Goal: Task Accomplishment & Management: Use online tool/utility

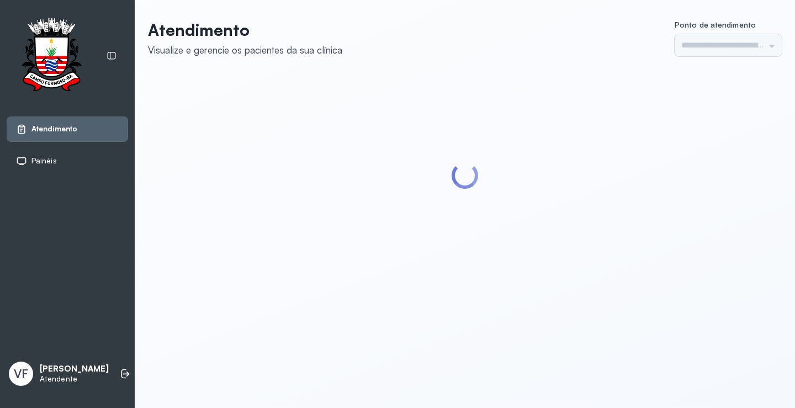
type input "*********"
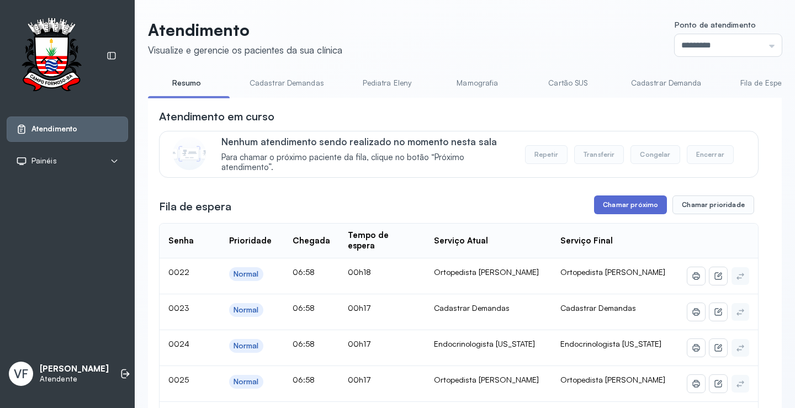
click at [622, 204] on button "Chamar próximo" at bounding box center [630, 204] width 73 height 19
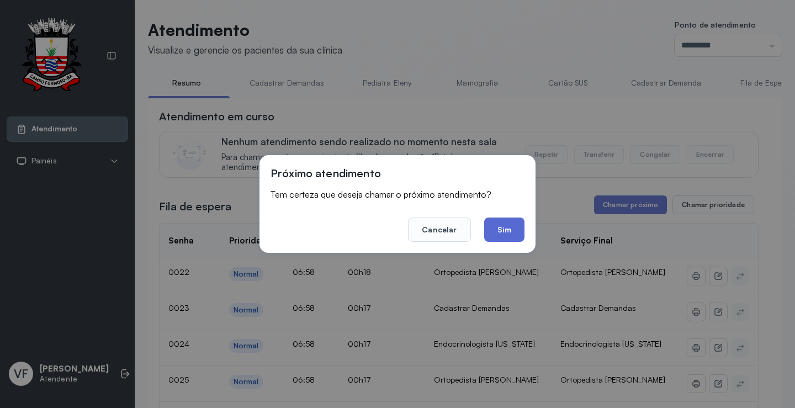
click at [510, 226] on button "Sim" at bounding box center [504, 230] width 40 height 24
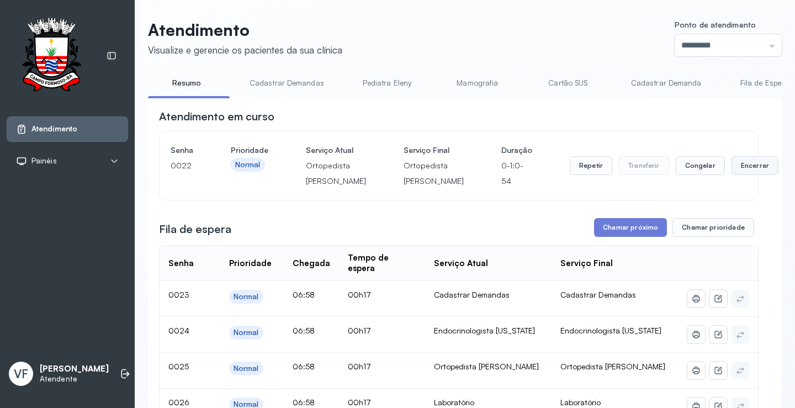
click at [732, 173] on button "Encerrar" at bounding box center [755, 165] width 47 height 19
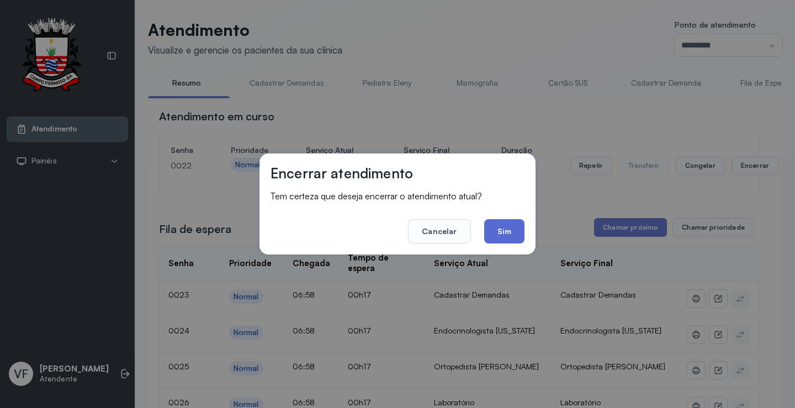
click at [505, 226] on button "Sim" at bounding box center [504, 231] width 40 height 24
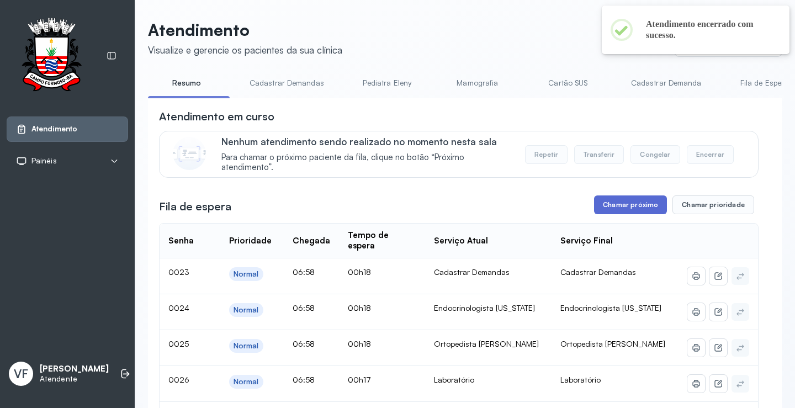
click at [622, 199] on button "Chamar próximo" at bounding box center [630, 204] width 73 height 19
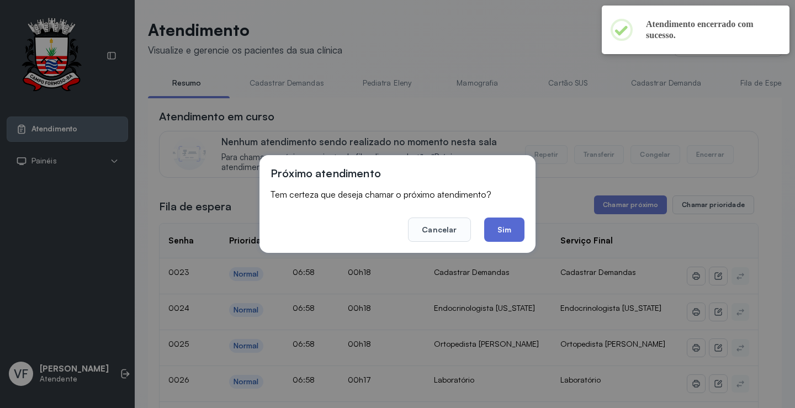
click at [512, 226] on button "Sim" at bounding box center [504, 230] width 40 height 24
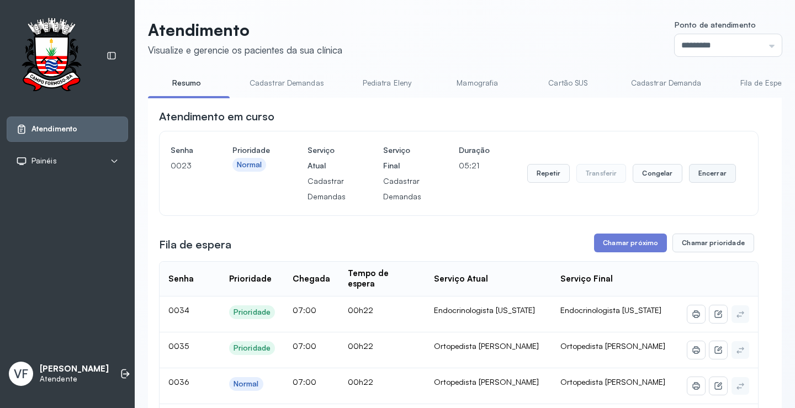
click at [705, 174] on button "Encerrar" at bounding box center [712, 173] width 47 height 19
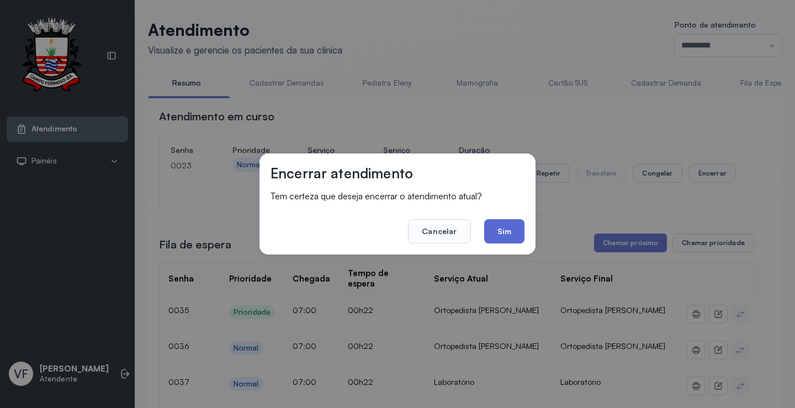
click at [506, 226] on button "Sim" at bounding box center [504, 231] width 40 height 24
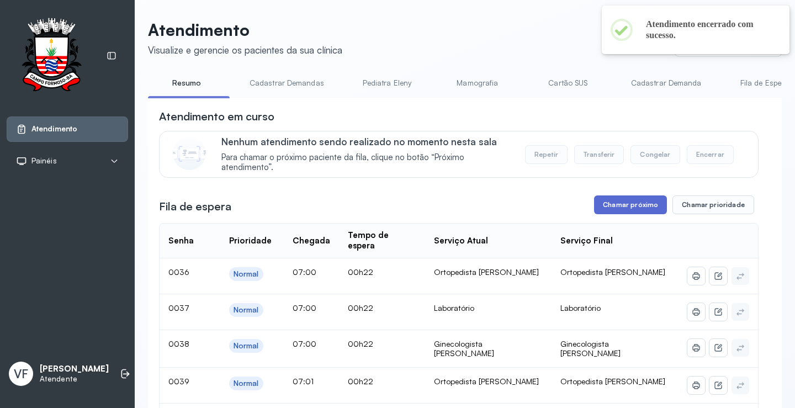
click at [615, 205] on button "Chamar próximo" at bounding box center [630, 204] width 73 height 19
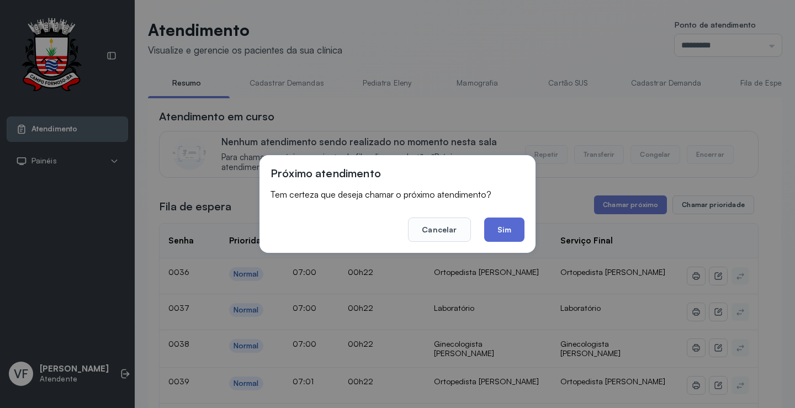
click at [506, 221] on button "Sim" at bounding box center [504, 230] width 40 height 24
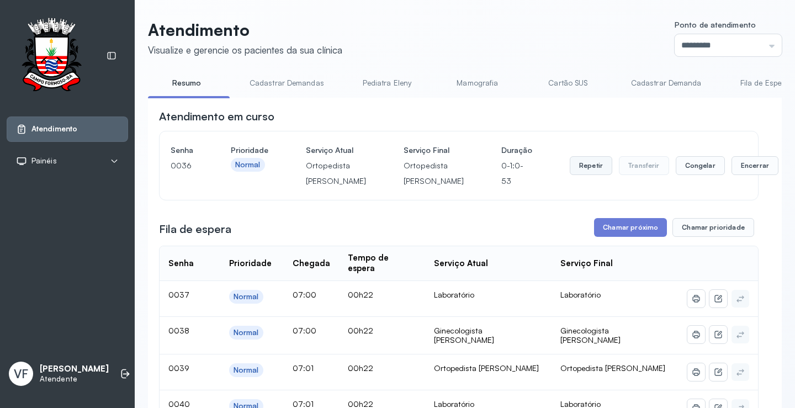
click at [570, 174] on button "Repetir" at bounding box center [591, 165] width 43 height 19
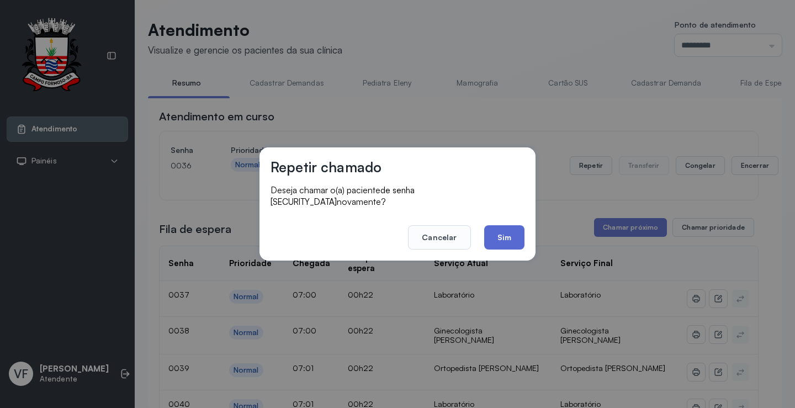
click at [501, 231] on button "Sim" at bounding box center [504, 237] width 40 height 24
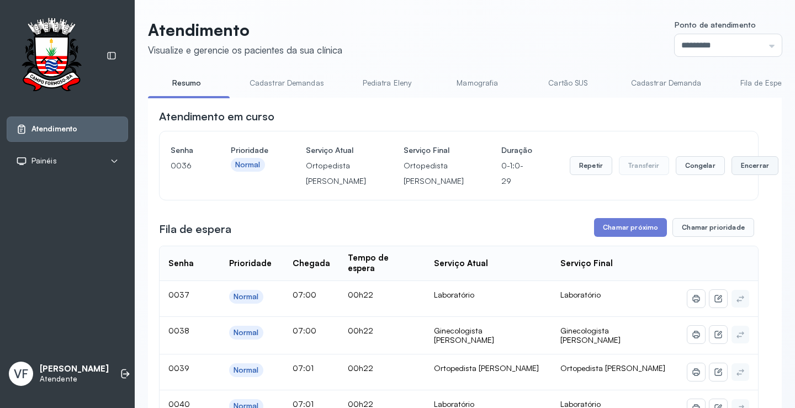
click at [732, 175] on button "Encerrar" at bounding box center [755, 165] width 47 height 19
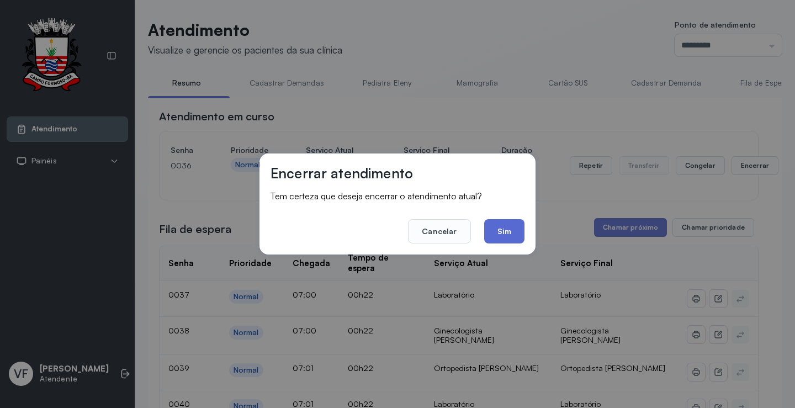
click at [507, 226] on button "Sim" at bounding box center [504, 231] width 40 height 24
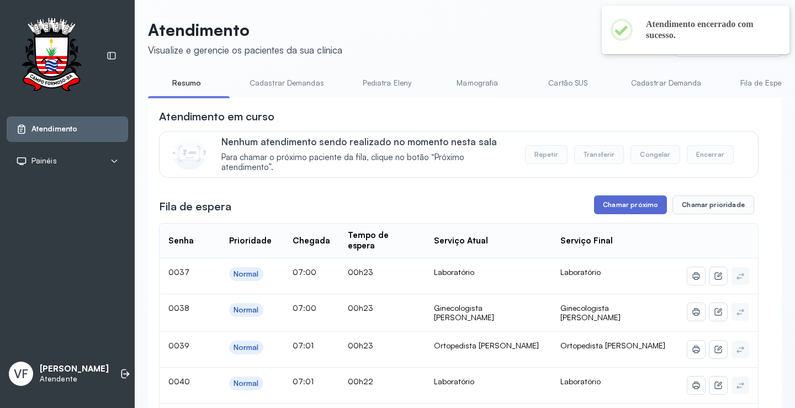
click at [617, 207] on button "Chamar próximo" at bounding box center [630, 204] width 73 height 19
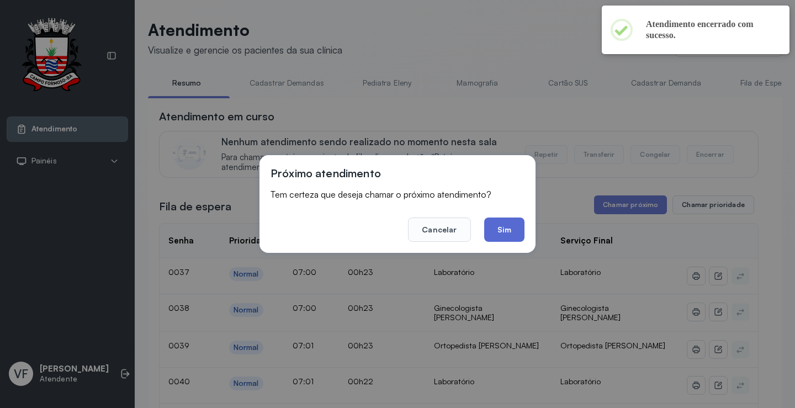
click at [510, 227] on button "Sim" at bounding box center [504, 230] width 40 height 24
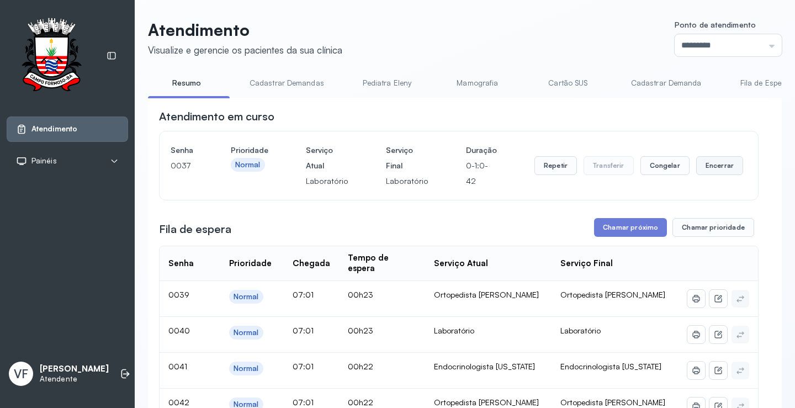
click at [696, 168] on button "Encerrar" at bounding box center [719, 165] width 47 height 19
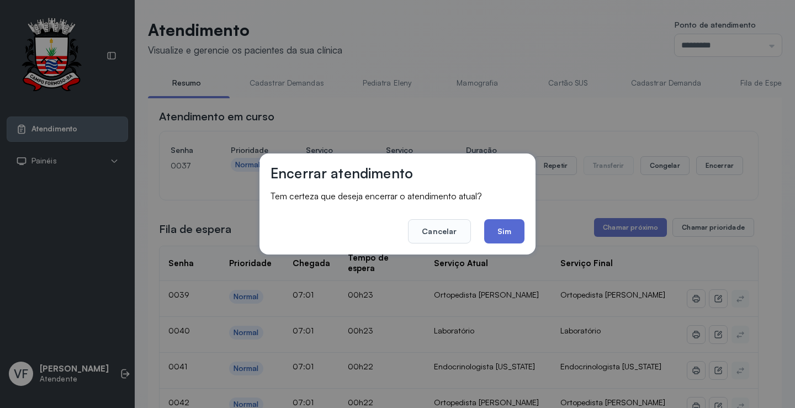
click at [504, 227] on button "Sim" at bounding box center [504, 231] width 40 height 24
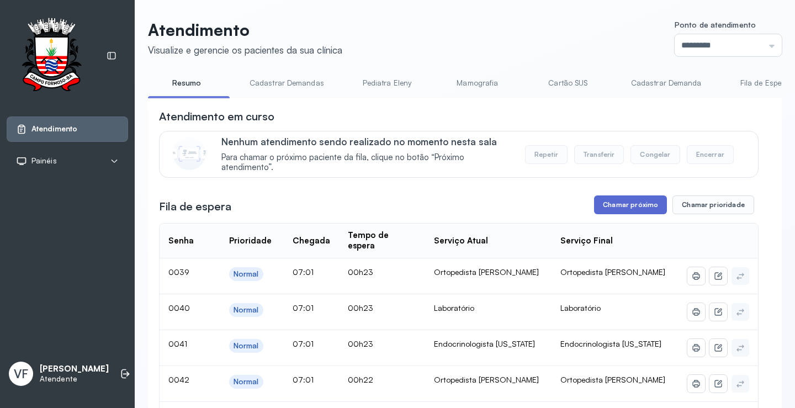
click at [621, 207] on button "Chamar próximo" at bounding box center [630, 204] width 73 height 19
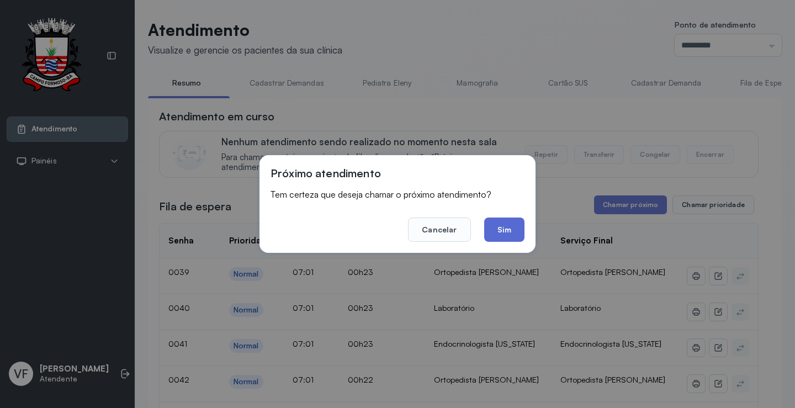
click at [497, 228] on button "Sim" at bounding box center [504, 230] width 40 height 24
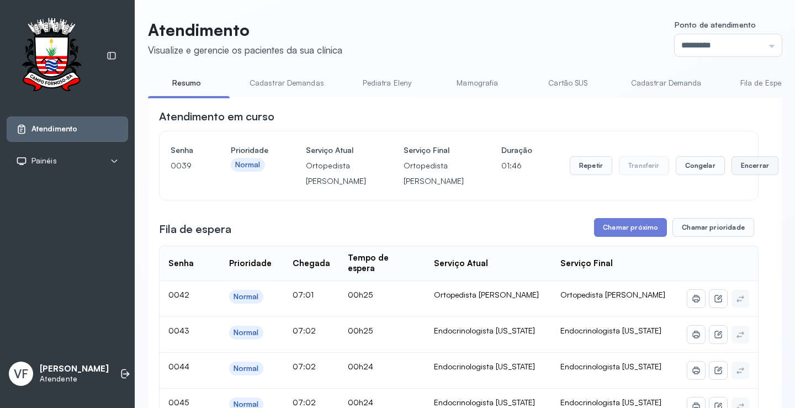
click at [732, 175] on button "Encerrar" at bounding box center [755, 165] width 47 height 19
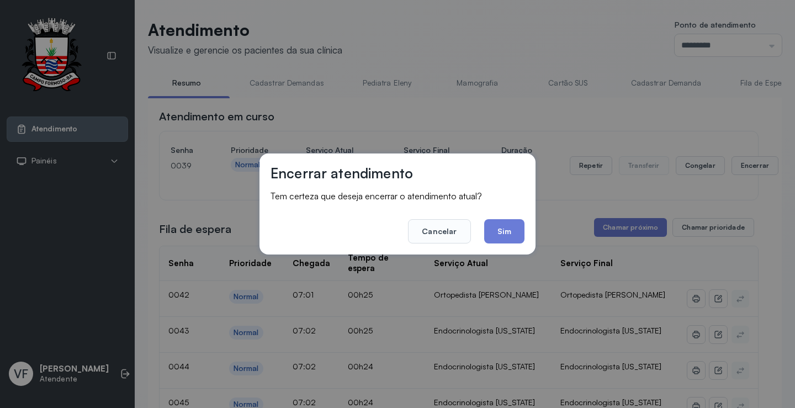
drag, startPoint x: 504, startPoint y: 226, endPoint x: 511, endPoint y: 223, distance: 7.9
click at [510, 224] on button "Sim" at bounding box center [504, 231] width 40 height 24
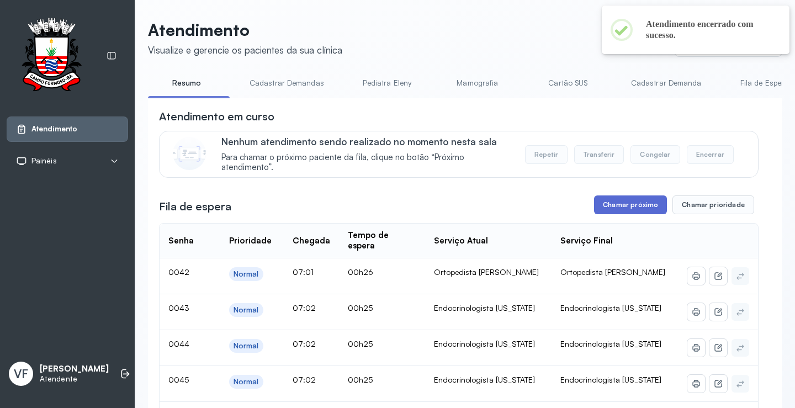
click at [627, 207] on button "Chamar próximo" at bounding box center [630, 204] width 73 height 19
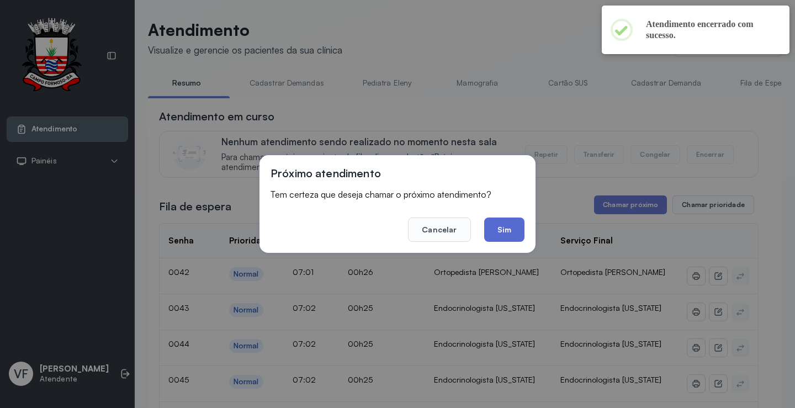
click at [506, 234] on button "Sim" at bounding box center [504, 230] width 40 height 24
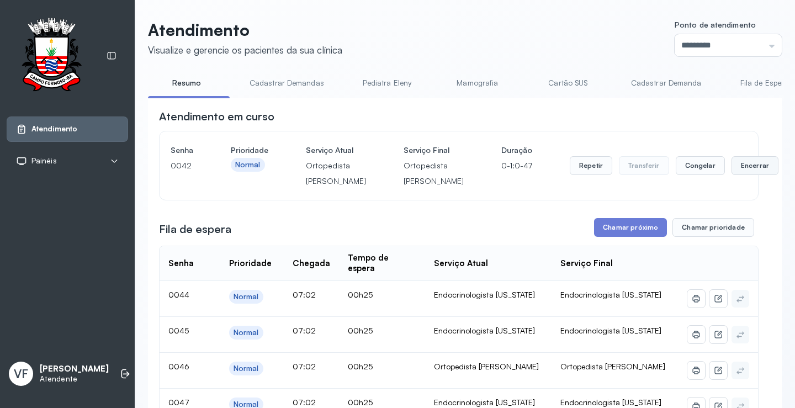
click at [732, 172] on button "Encerrar" at bounding box center [755, 165] width 47 height 19
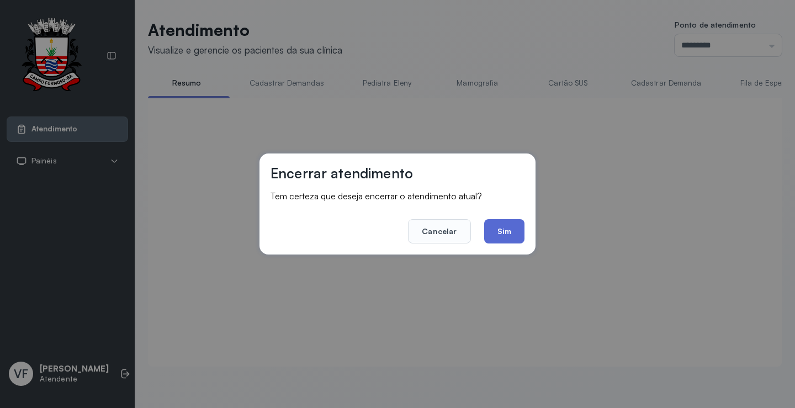
click at [507, 231] on button "Sim" at bounding box center [504, 231] width 40 height 24
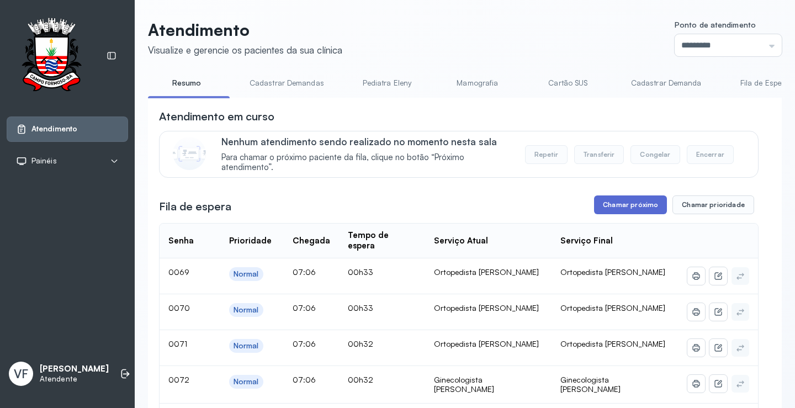
click at [624, 207] on button "Chamar próximo" at bounding box center [630, 204] width 73 height 19
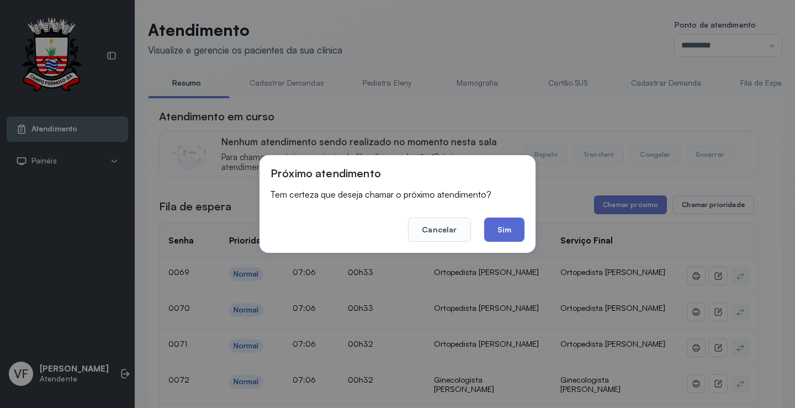
click at [501, 227] on button "Sim" at bounding box center [504, 230] width 40 height 24
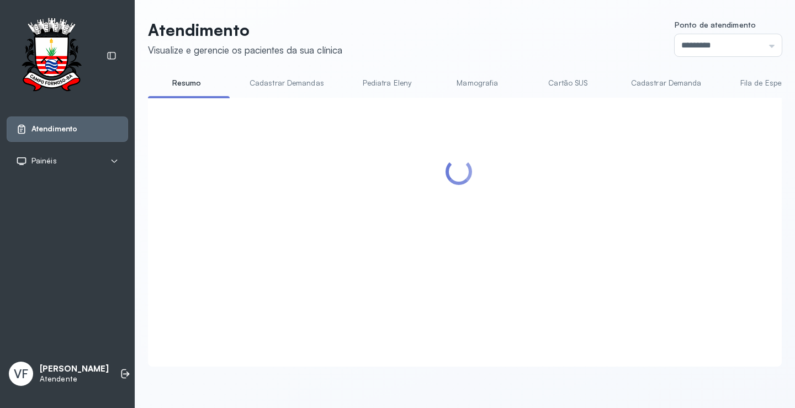
click at [709, 176] on div at bounding box center [459, 219] width 600 height 220
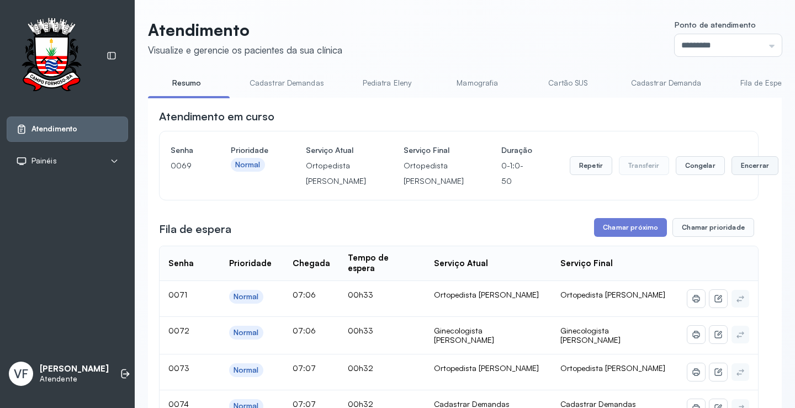
click at [732, 175] on button "Encerrar" at bounding box center [755, 165] width 47 height 19
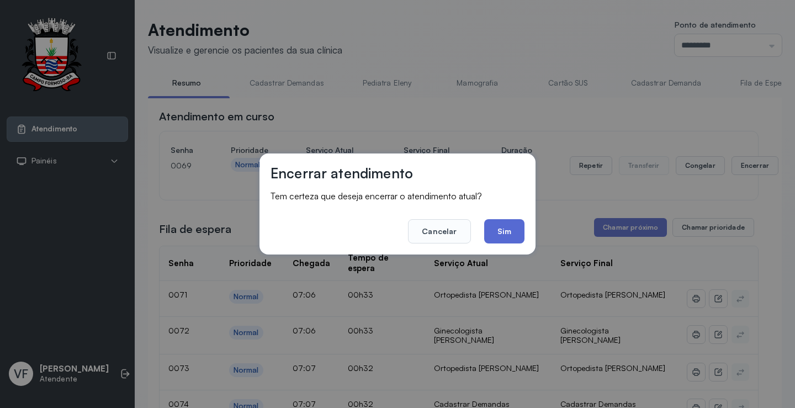
click at [502, 222] on button "Sim" at bounding box center [504, 231] width 40 height 24
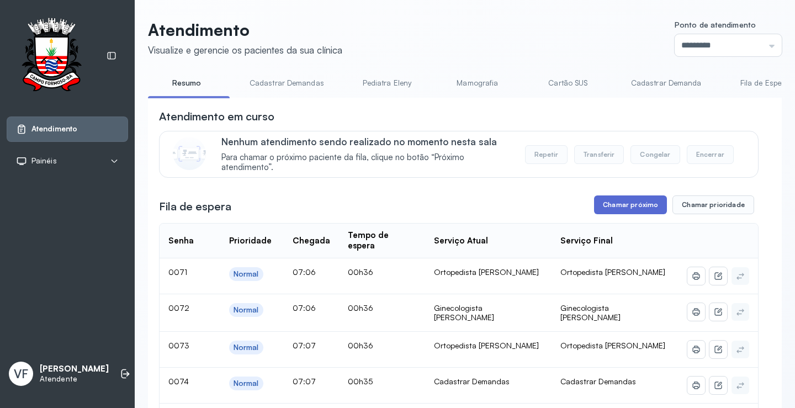
click at [625, 204] on button "Chamar próximo" at bounding box center [630, 204] width 73 height 19
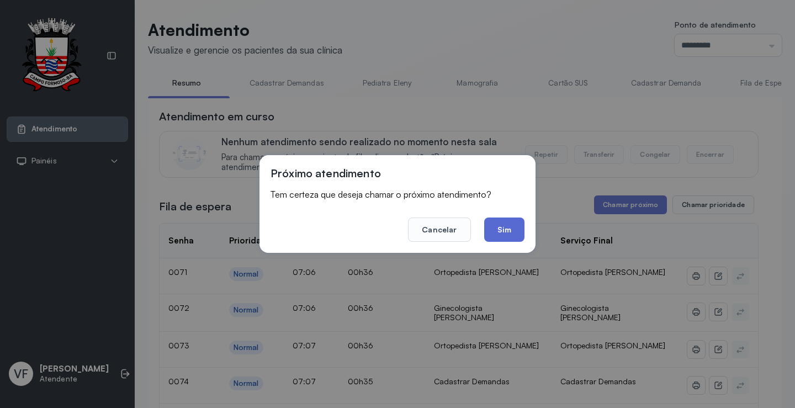
click at [504, 232] on button "Sim" at bounding box center [504, 230] width 40 height 24
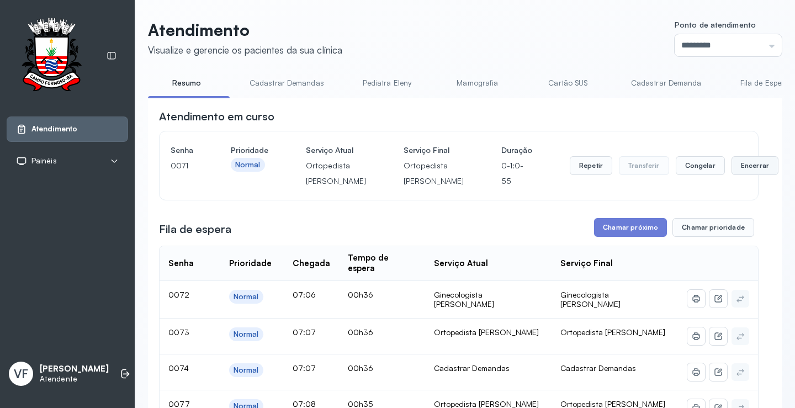
click at [732, 174] on button "Encerrar" at bounding box center [755, 165] width 47 height 19
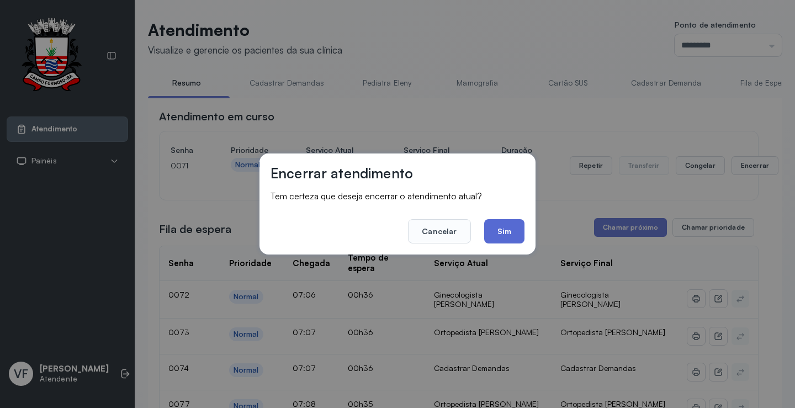
click at [500, 232] on button "Sim" at bounding box center [504, 231] width 40 height 24
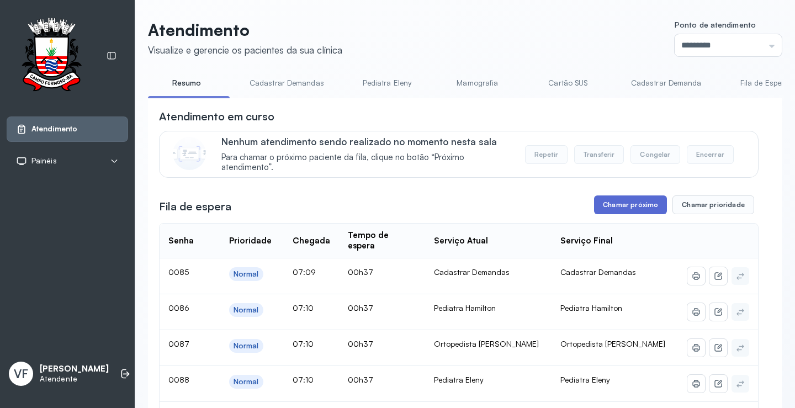
click at [620, 204] on button "Chamar próximo" at bounding box center [630, 204] width 73 height 19
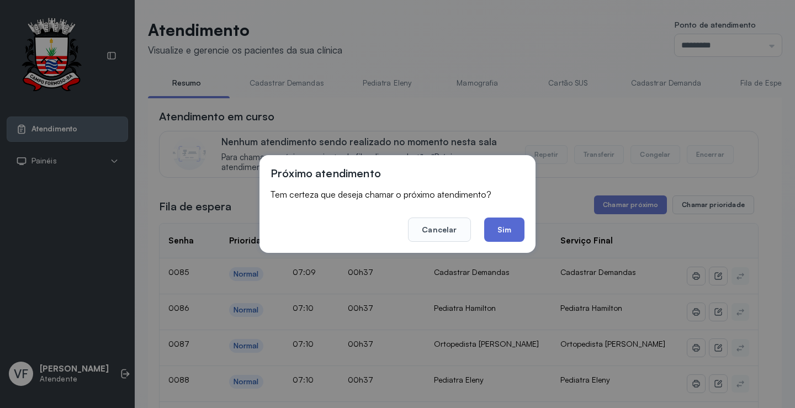
click at [503, 224] on button "Sim" at bounding box center [504, 230] width 40 height 24
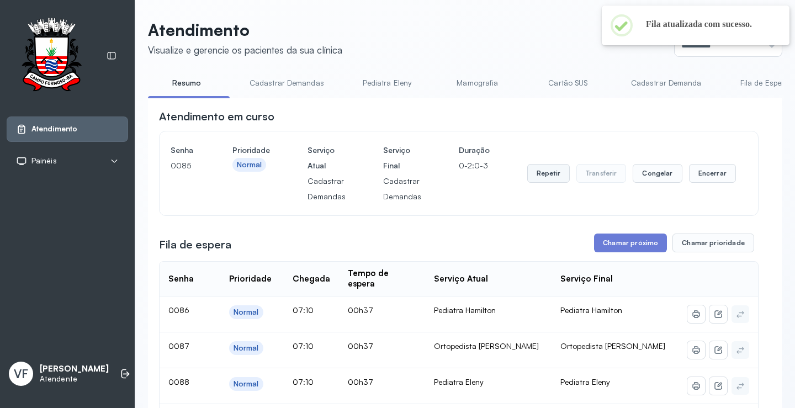
click at [553, 176] on button "Repetir" at bounding box center [548, 173] width 43 height 19
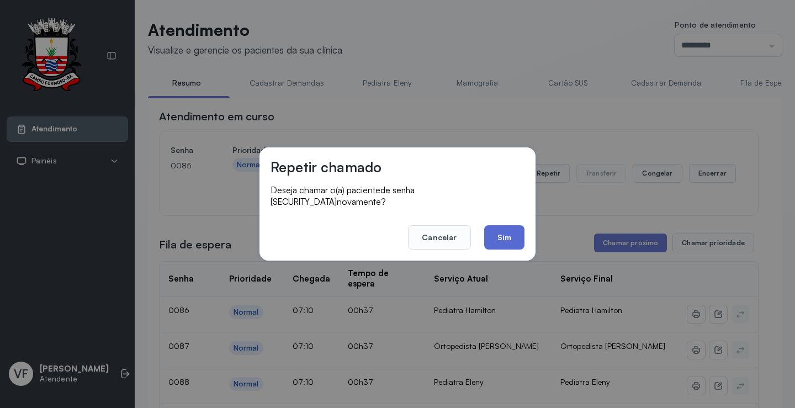
click at [507, 225] on button "Sim" at bounding box center [504, 237] width 40 height 24
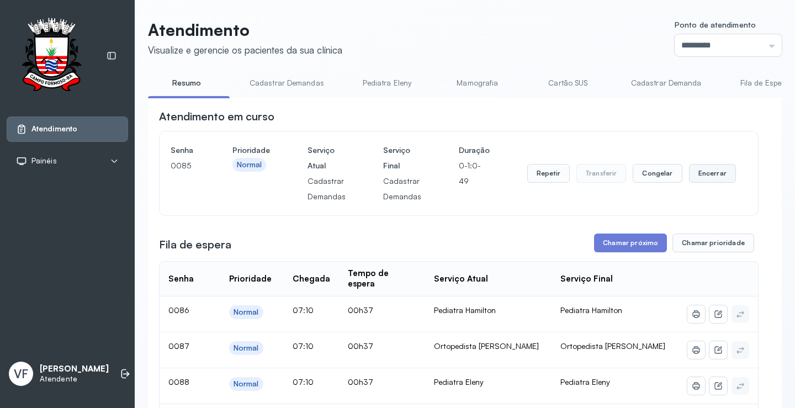
click at [703, 173] on button "Encerrar" at bounding box center [712, 173] width 47 height 19
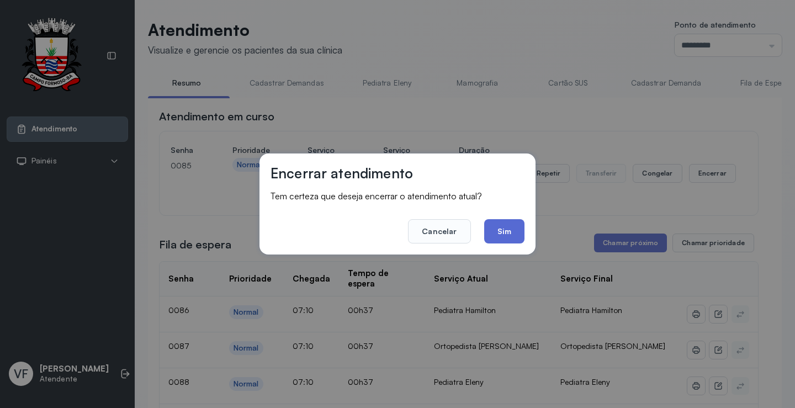
click at [516, 227] on button "Sim" at bounding box center [504, 231] width 40 height 24
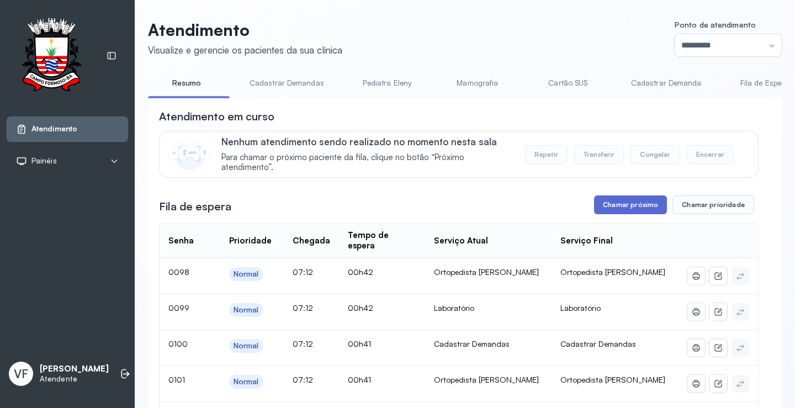
click at [624, 210] on button "Chamar próximo" at bounding box center [630, 204] width 73 height 19
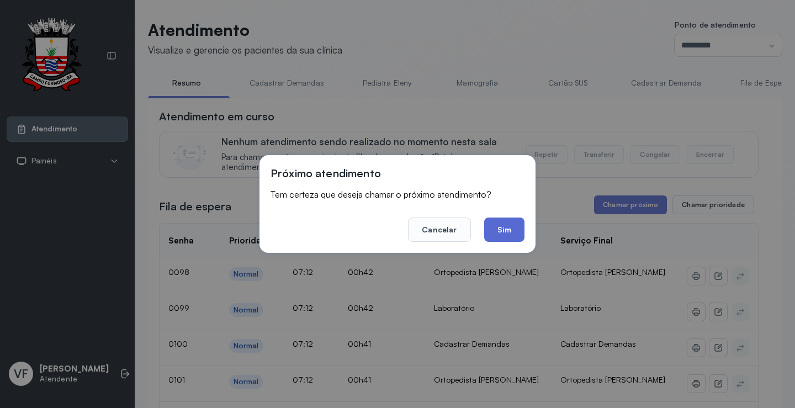
click at [502, 234] on button "Sim" at bounding box center [504, 230] width 40 height 24
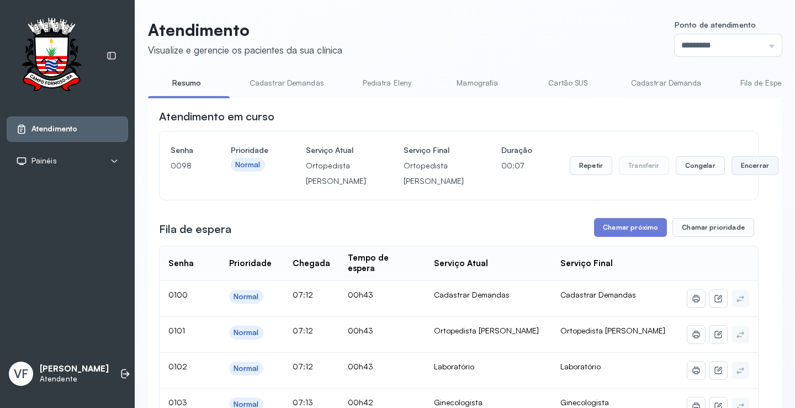
click at [732, 173] on button "Encerrar" at bounding box center [755, 165] width 47 height 19
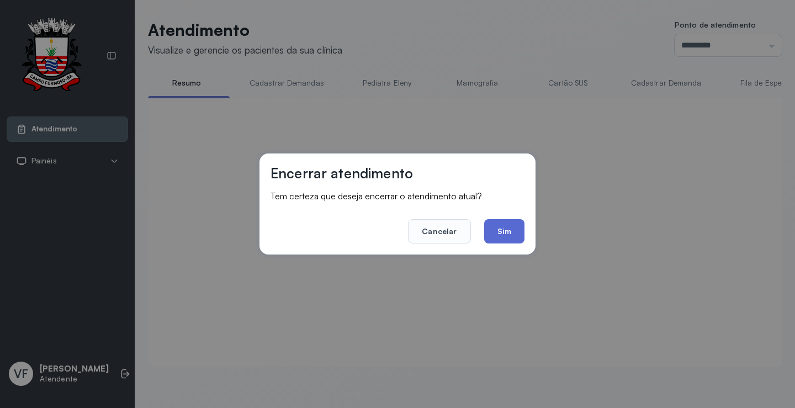
click at [511, 231] on button "Sim" at bounding box center [504, 231] width 40 height 24
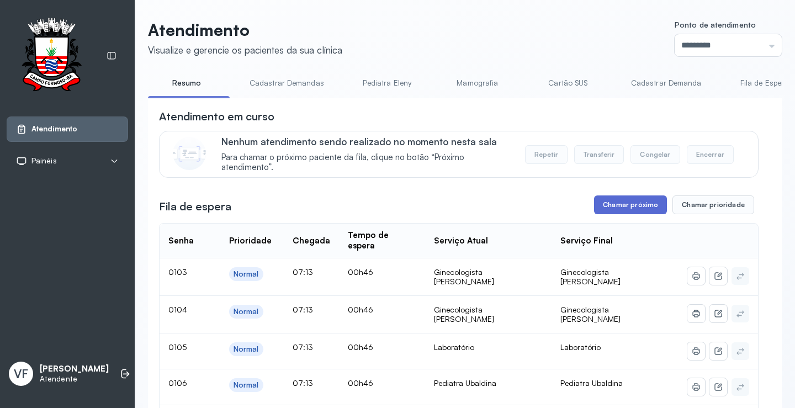
click at [617, 206] on button "Chamar próximo" at bounding box center [630, 204] width 73 height 19
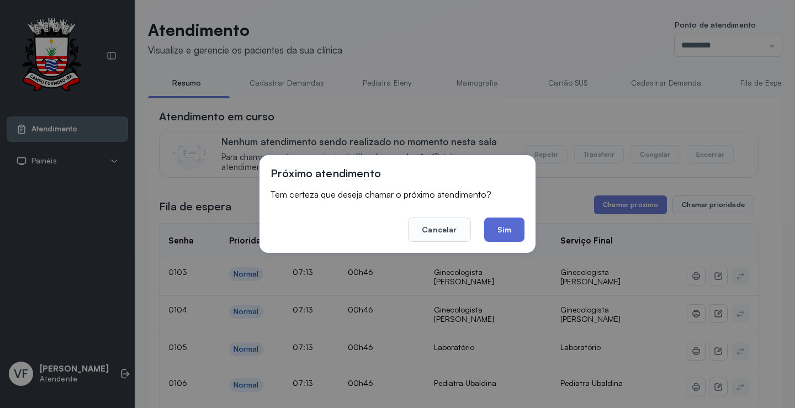
click at [505, 228] on button "Sim" at bounding box center [504, 230] width 40 height 24
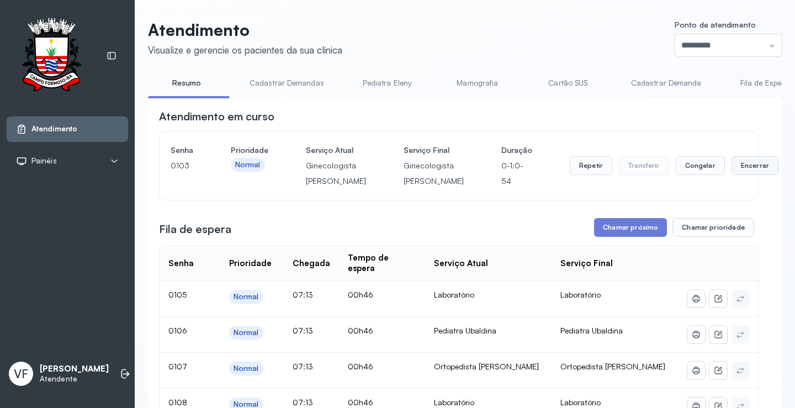
click at [732, 173] on button "Encerrar" at bounding box center [755, 165] width 47 height 19
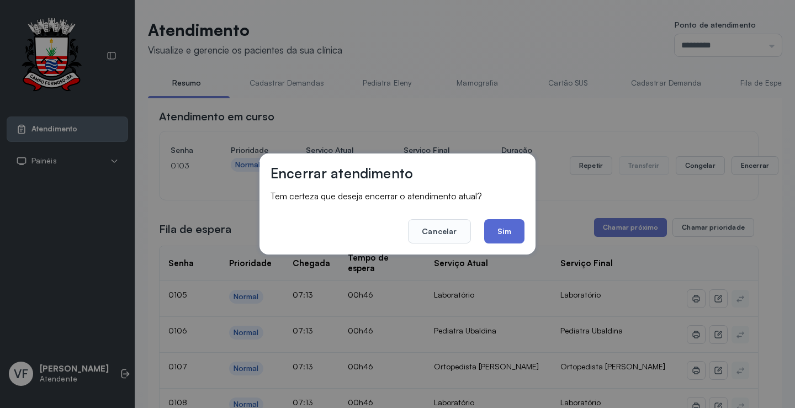
click at [509, 228] on button "Sim" at bounding box center [504, 231] width 40 height 24
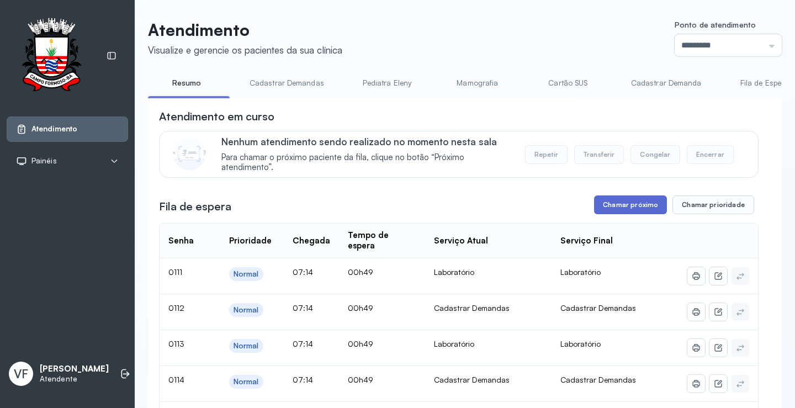
click at [627, 203] on button "Chamar próximo" at bounding box center [630, 204] width 73 height 19
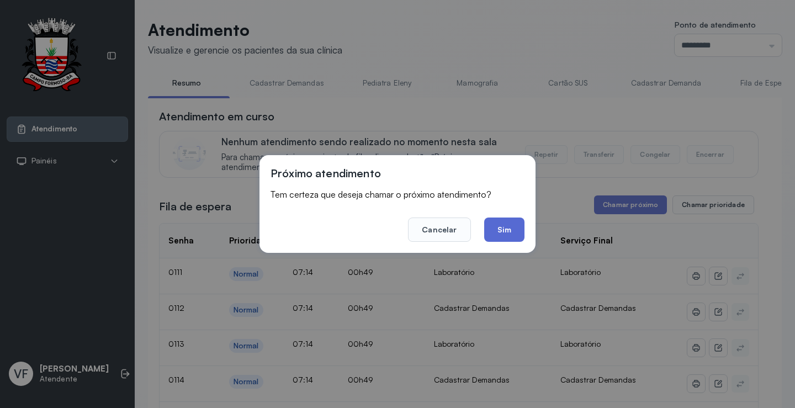
click at [505, 226] on button "Sim" at bounding box center [504, 230] width 40 height 24
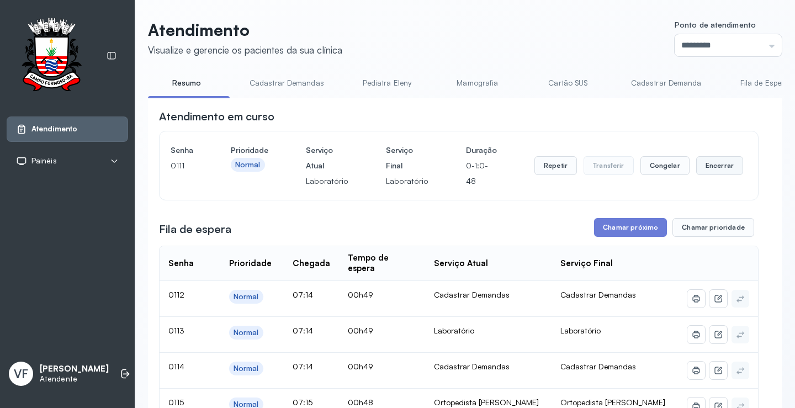
click at [696, 162] on button "Encerrar" at bounding box center [719, 165] width 47 height 19
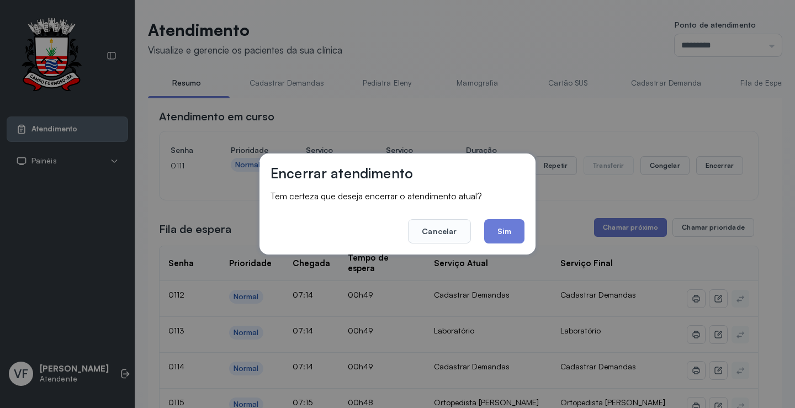
click at [506, 223] on button "Sim" at bounding box center [504, 231] width 40 height 24
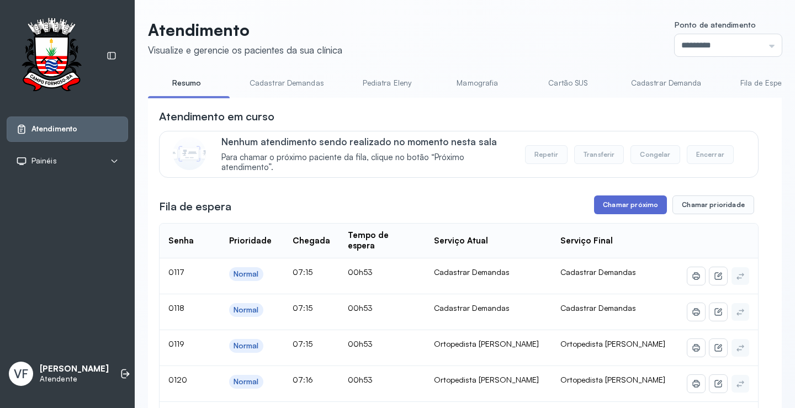
click at [623, 209] on button "Chamar próximo" at bounding box center [630, 204] width 73 height 19
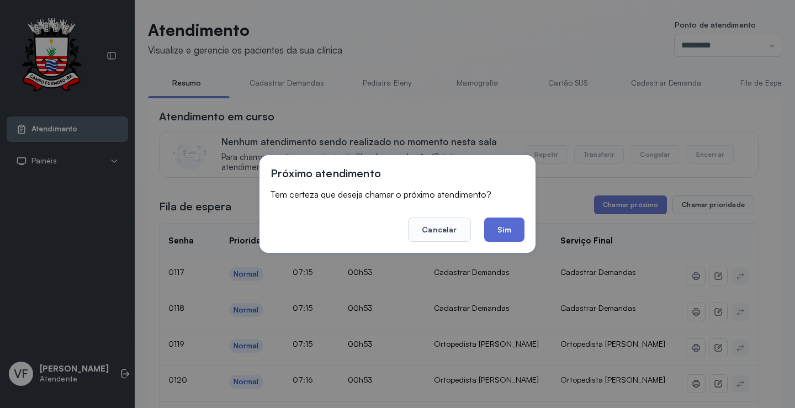
click at [504, 223] on button "Sim" at bounding box center [504, 230] width 40 height 24
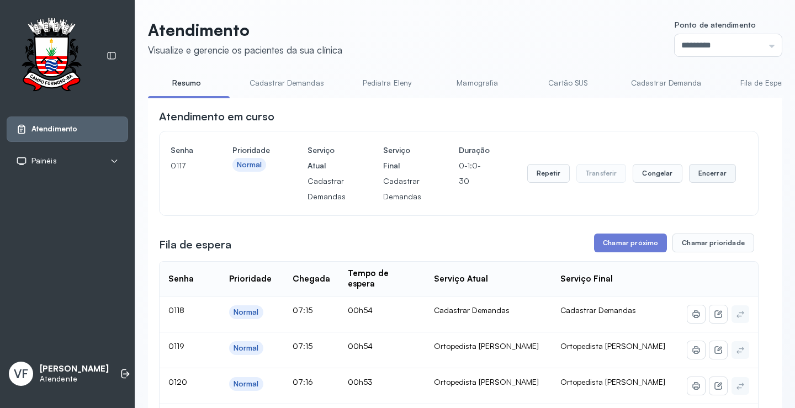
click at [702, 179] on button "Encerrar" at bounding box center [712, 173] width 47 height 19
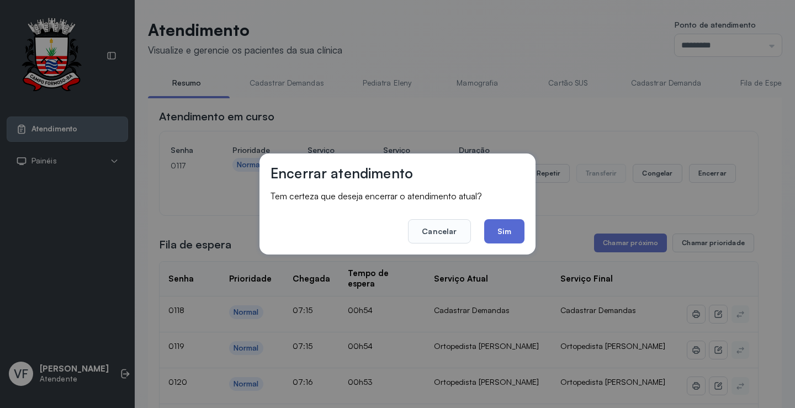
click at [510, 229] on button "Sim" at bounding box center [504, 231] width 40 height 24
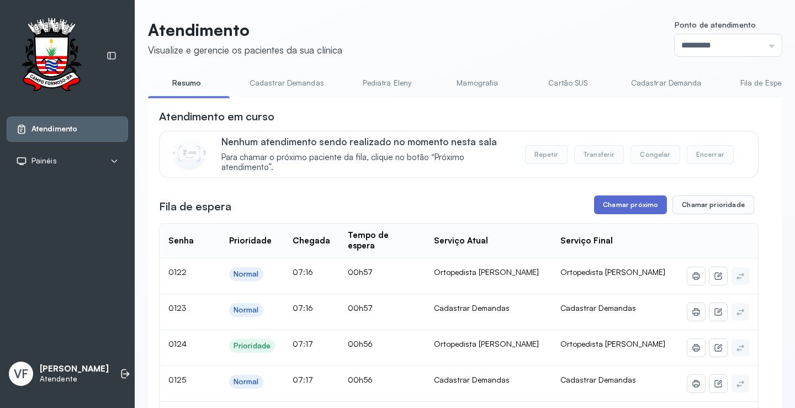
click at [634, 205] on button "Chamar próximo" at bounding box center [630, 204] width 73 height 19
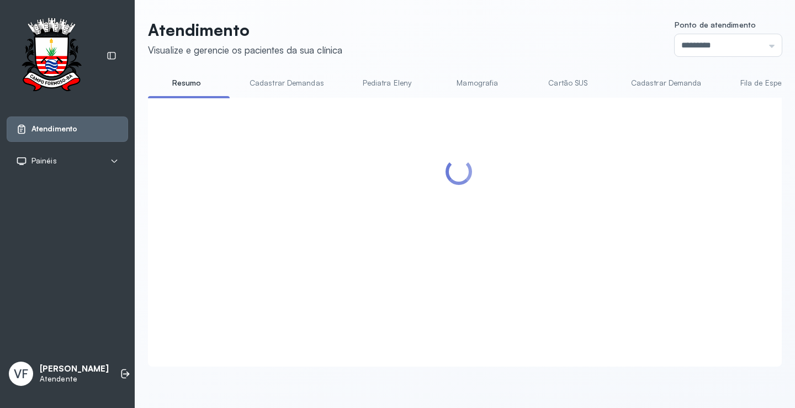
click at [512, 222] on div at bounding box center [459, 219] width 600 height 220
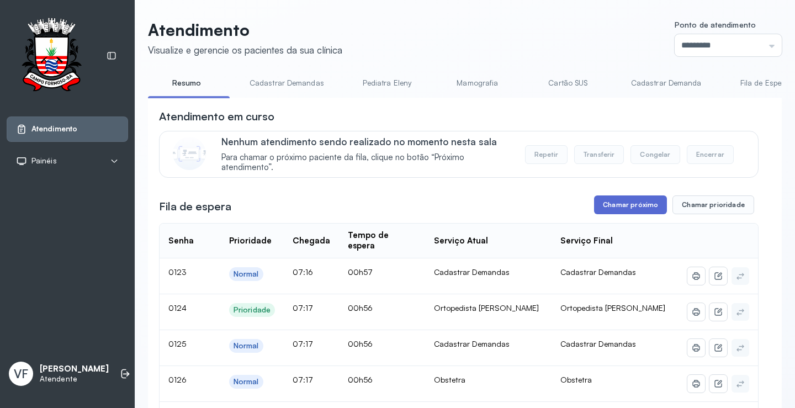
click at [613, 207] on button "Chamar próximo" at bounding box center [630, 204] width 73 height 19
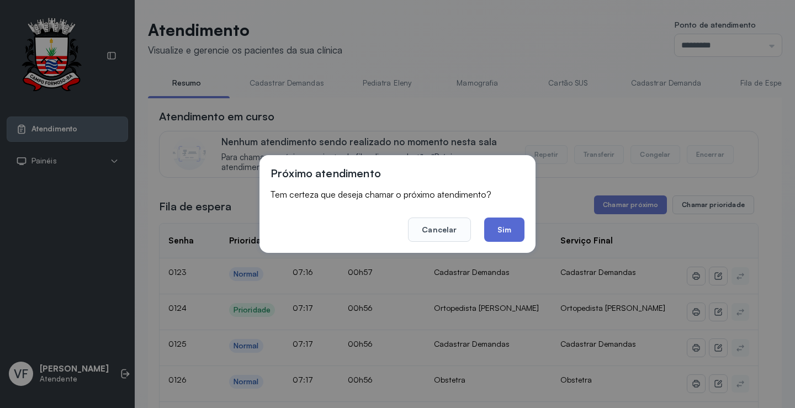
click at [499, 228] on button "Sim" at bounding box center [504, 230] width 40 height 24
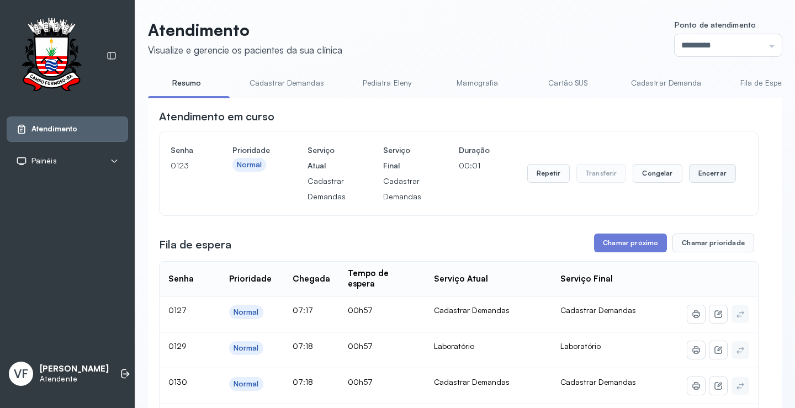
click at [711, 171] on button "Encerrar" at bounding box center [712, 173] width 47 height 19
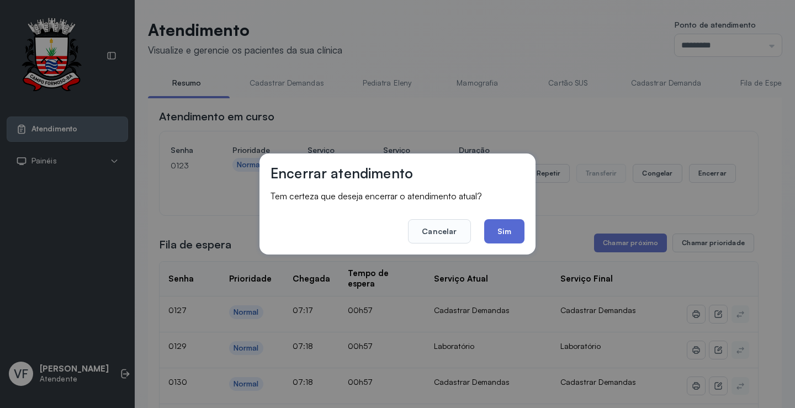
click at [506, 227] on button "Sim" at bounding box center [504, 231] width 40 height 24
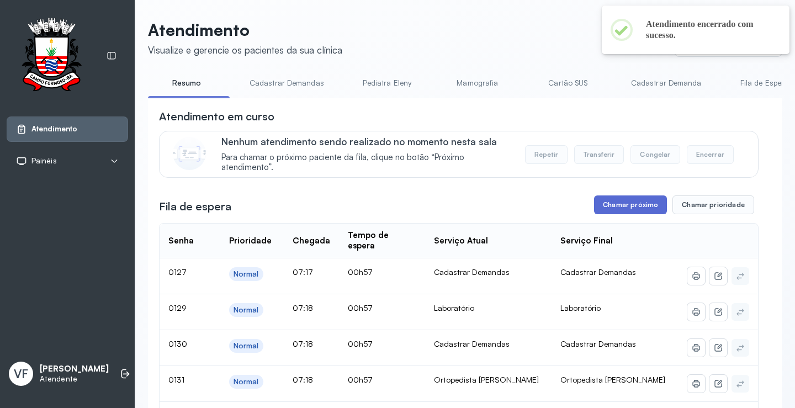
click at [629, 205] on button "Chamar próximo" at bounding box center [630, 204] width 73 height 19
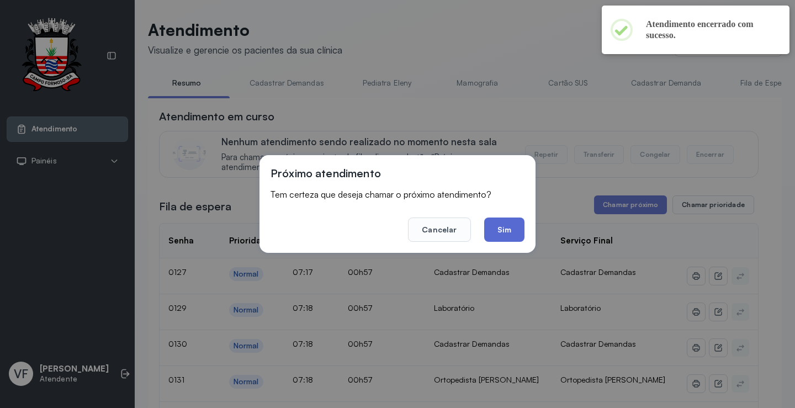
click at [500, 230] on button "Sim" at bounding box center [504, 230] width 40 height 24
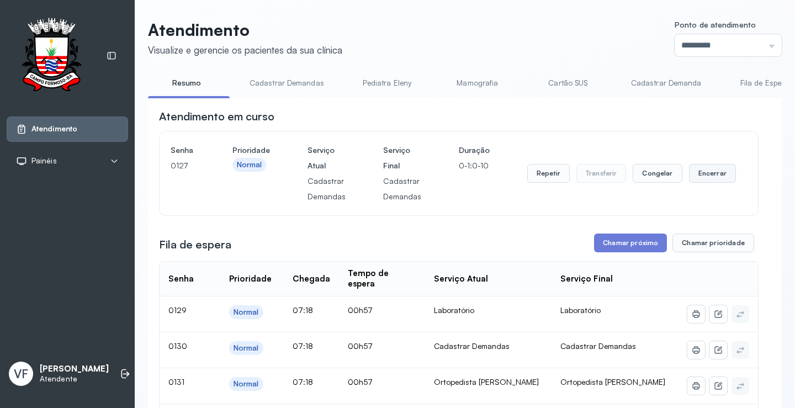
click at [707, 172] on button "Encerrar" at bounding box center [712, 173] width 47 height 19
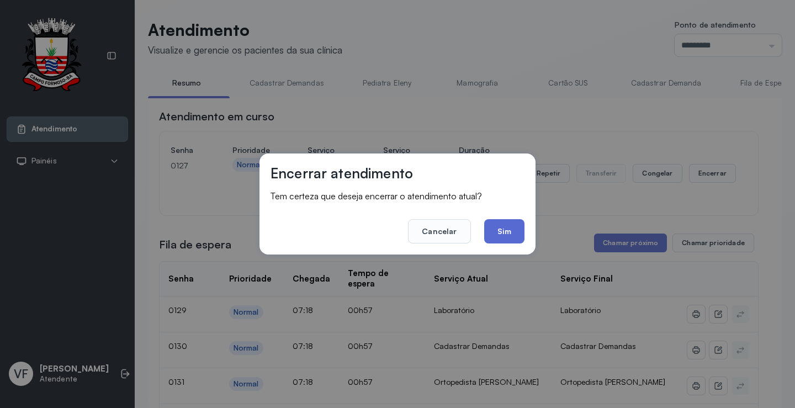
click at [499, 229] on button "Sim" at bounding box center [504, 231] width 40 height 24
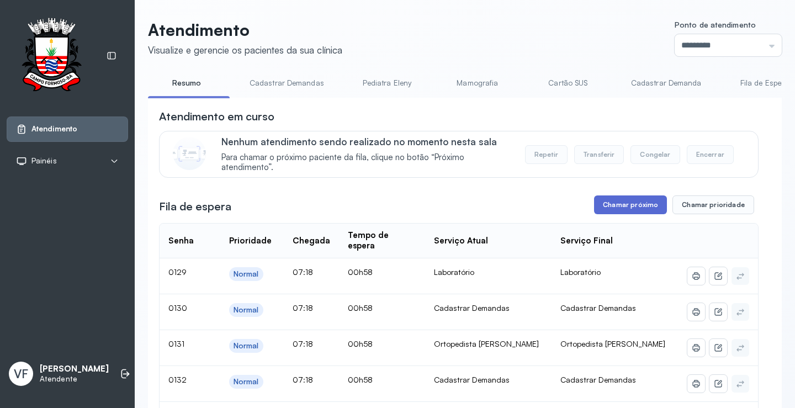
click at [638, 204] on button "Chamar próximo" at bounding box center [630, 204] width 73 height 19
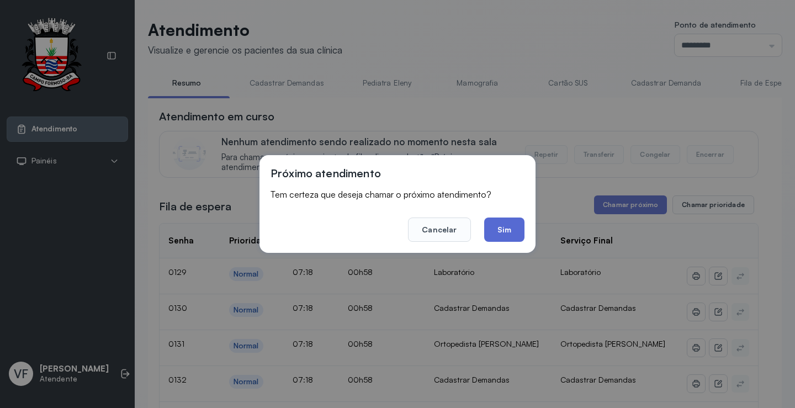
click at [503, 229] on button "Sim" at bounding box center [504, 230] width 40 height 24
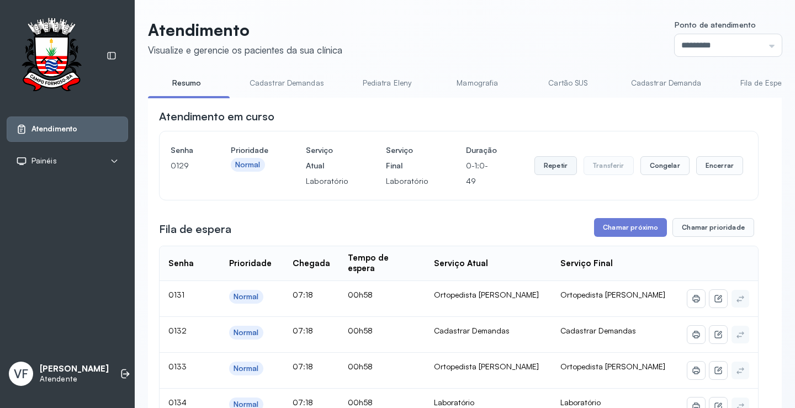
click at [534, 167] on button "Repetir" at bounding box center [555, 165] width 43 height 19
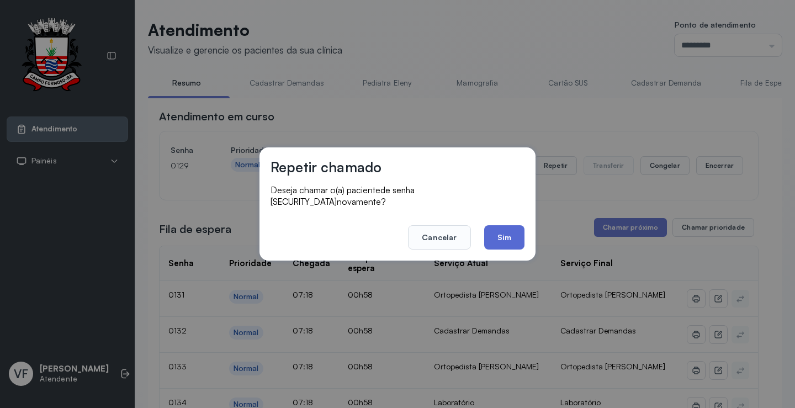
click at [497, 232] on button "Sim" at bounding box center [504, 237] width 40 height 24
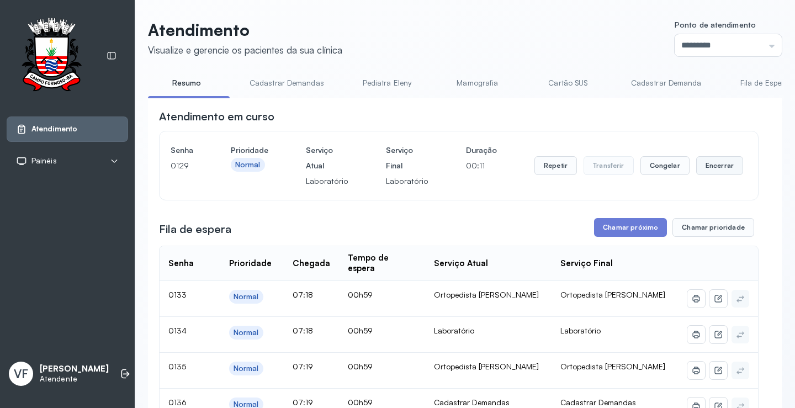
click at [707, 169] on button "Encerrar" at bounding box center [719, 165] width 47 height 19
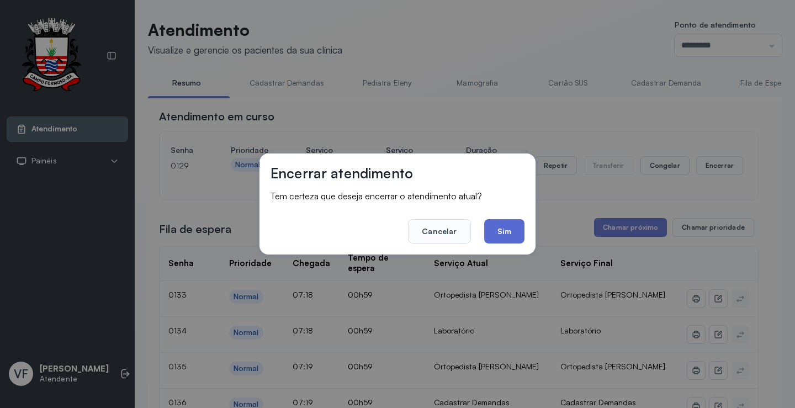
click at [505, 230] on button "Sim" at bounding box center [504, 231] width 40 height 24
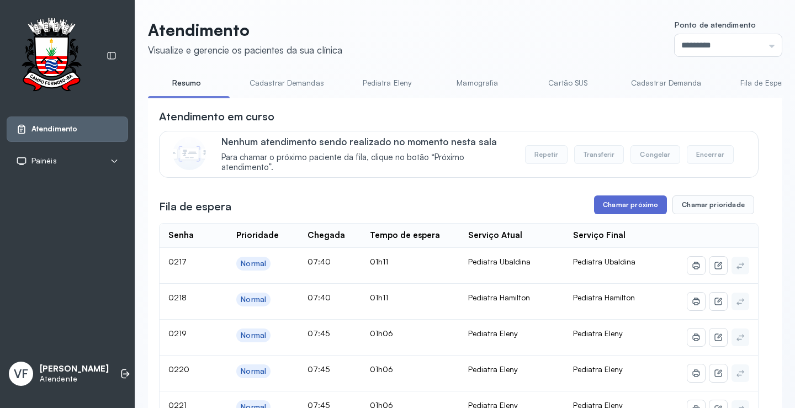
click at [633, 205] on button "Chamar próximo" at bounding box center [630, 204] width 73 height 19
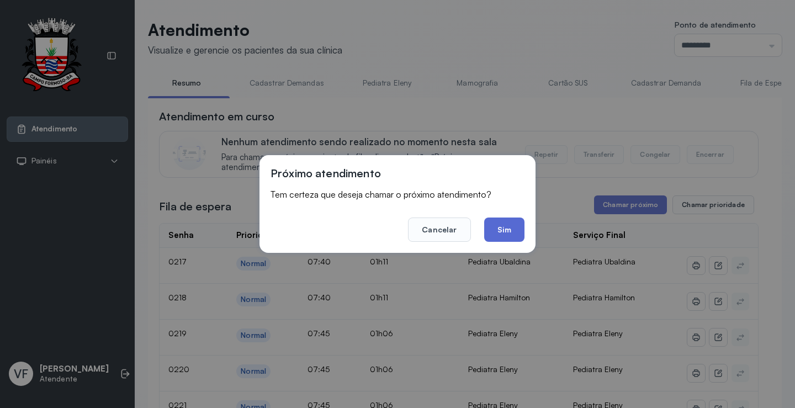
click at [504, 224] on button "Sim" at bounding box center [504, 230] width 40 height 24
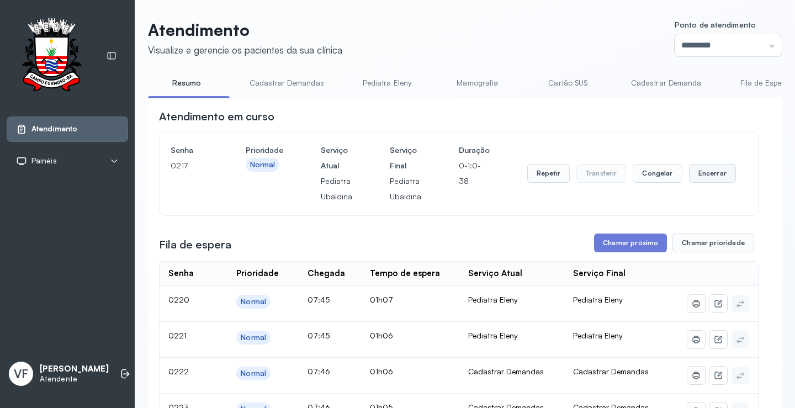
click at [707, 178] on button "Encerrar" at bounding box center [712, 173] width 47 height 19
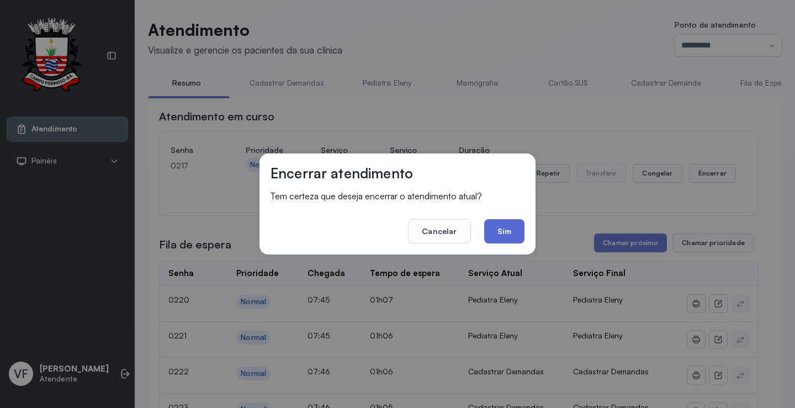
click at [499, 230] on button "Sim" at bounding box center [504, 231] width 40 height 24
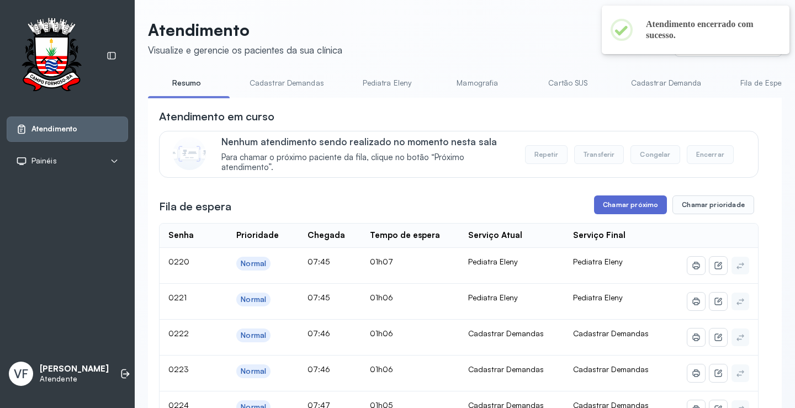
click at [622, 203] on button "Chamar próximo" at bounding box center [630, 204] width 73 height 19
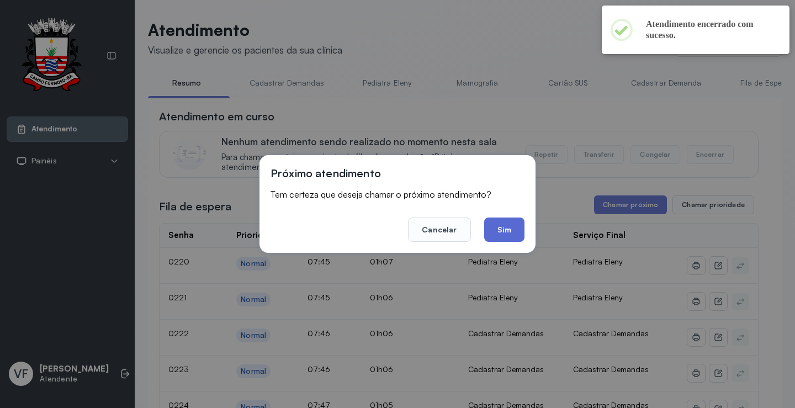
click at [504, 225] on button "Sim" at bounding box center [504, 230] width 40 height 24
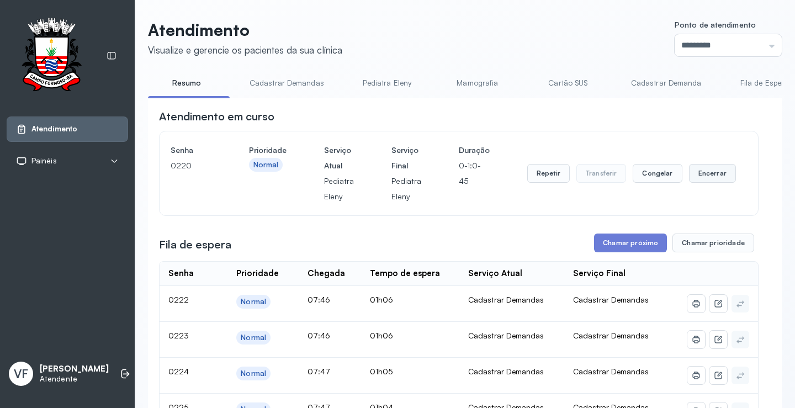
click at [707, 167] on button "Encerrar" at bounding box center [712, 173] width 47 height 19
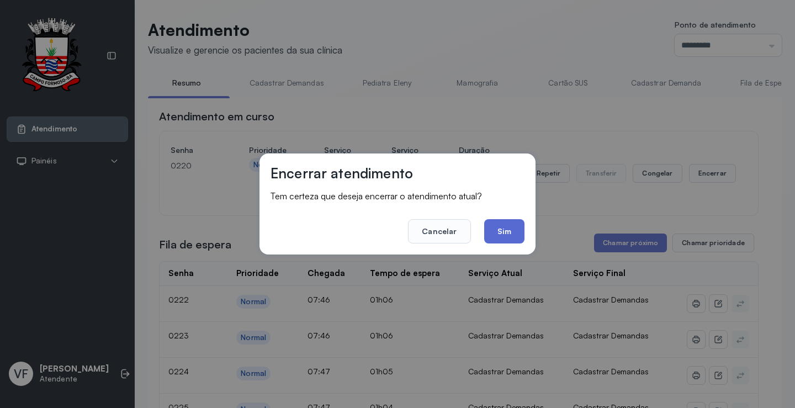
click at [507, 234] on button "Sim" at bounding box center [504, 231] width 40 height 24
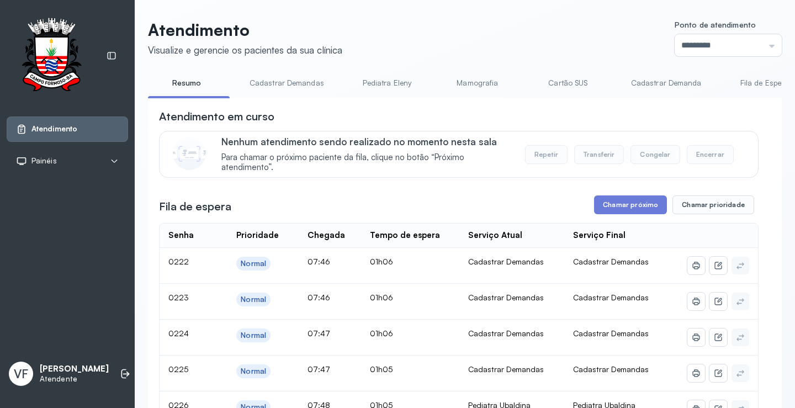
click at [626, 204] on button "Chamar próximo" at bounding box center [630, 204] width 73 height 19
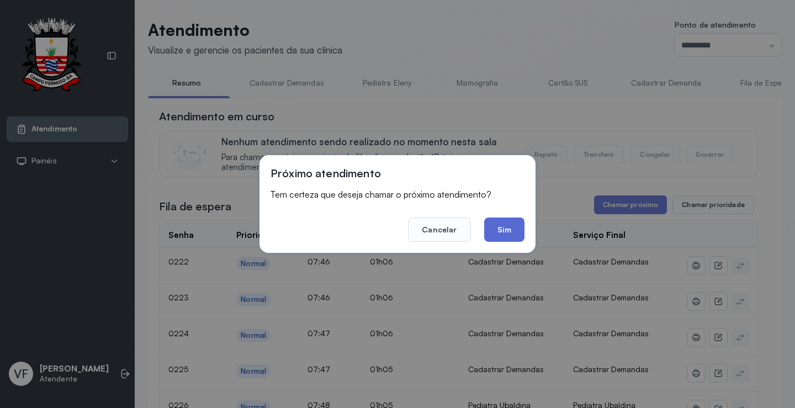
click at [509, 232] on button "Sim" at bounding box center [504, 230] width 40 height 24
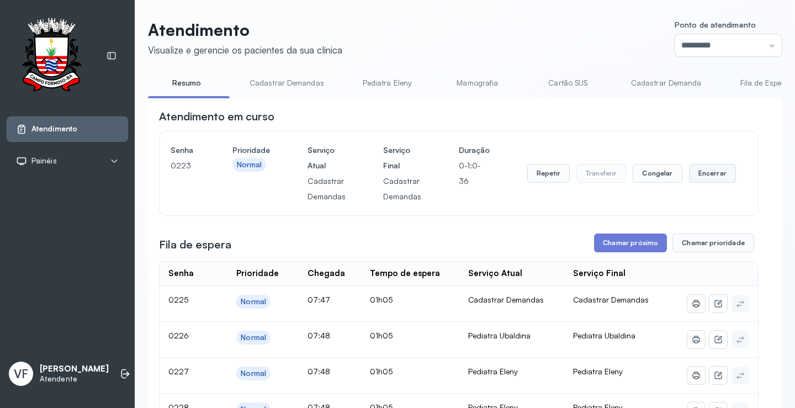
click at [710, 172] on button "Encerrar" at bounding box center [712, 173] width 47 height 19
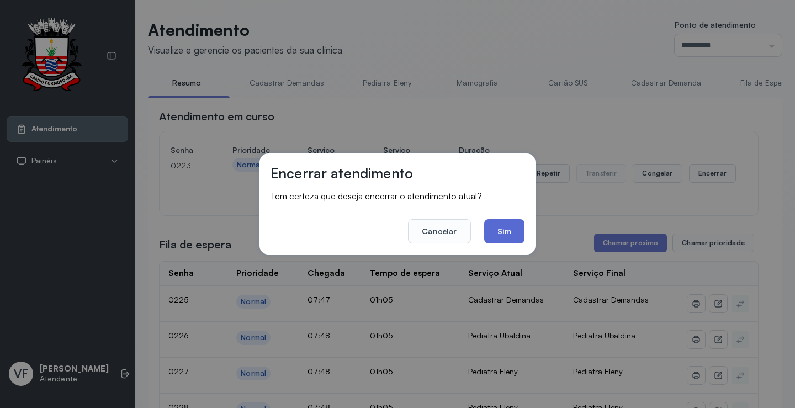
click at [506, 233] on button "Sim" at bounding box center [504, 231] width 40 height 24
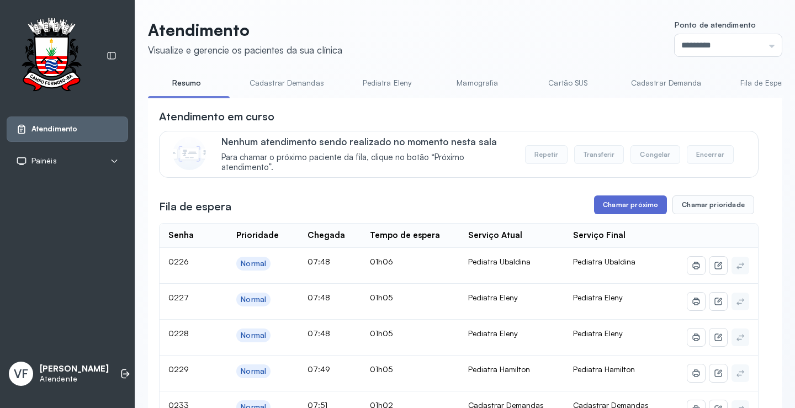
click at [624, 205] on button "Chamar próximo" at bounding box center [630, 204] width 73 height 19
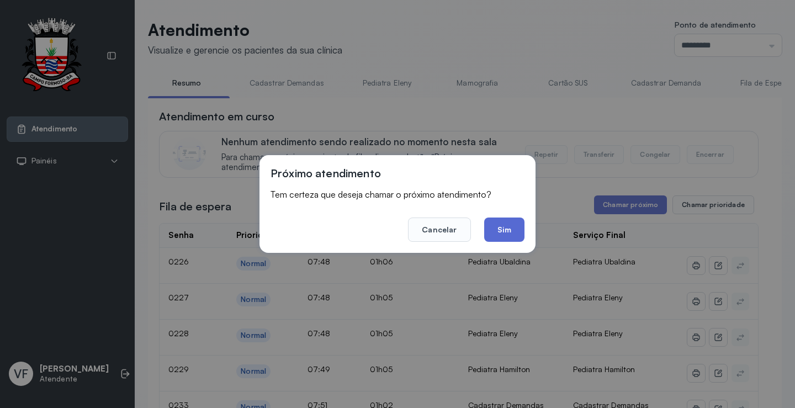
click at [499, 226] on button "Sim" at bounding box center [504, 230] width 40 height 24
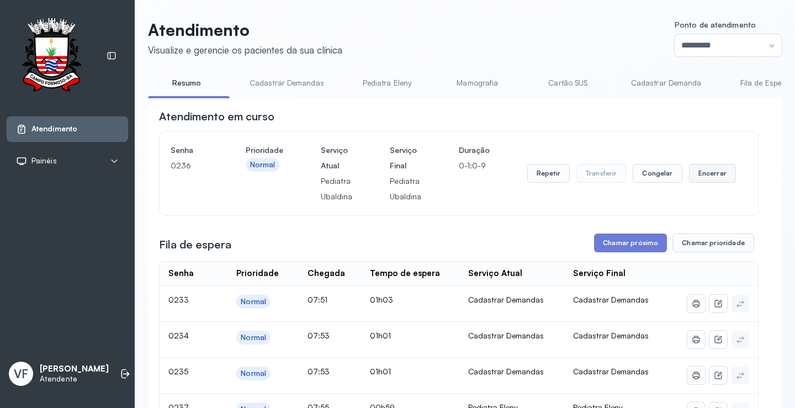
click at [707, 170] on button "Encerrar" at bounding box center [712, 173] width 47 height 19
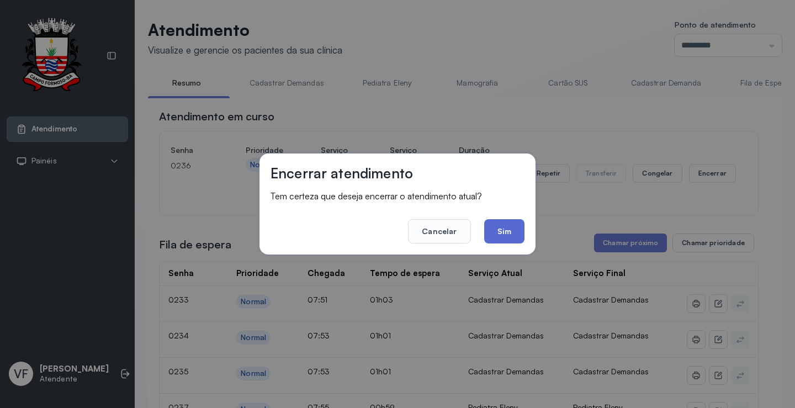
click at [510, 226] on button "Sim" at bounding box center [504, 231] width 40 height 24
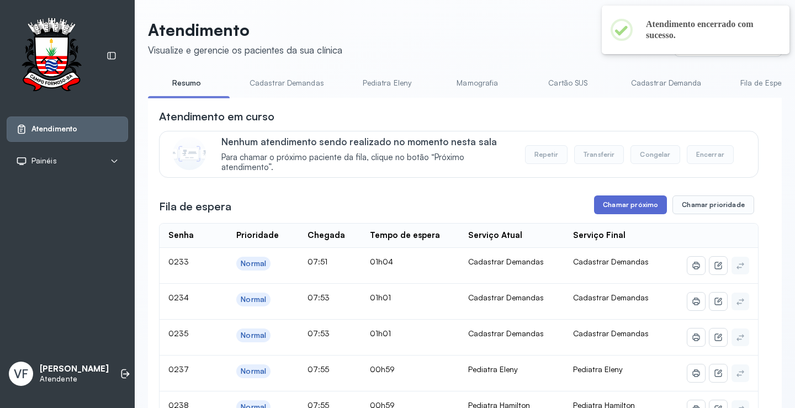
click at [636, 199] on button "Chamar próximo" at bounding box center [630, 204] width 73 height 19
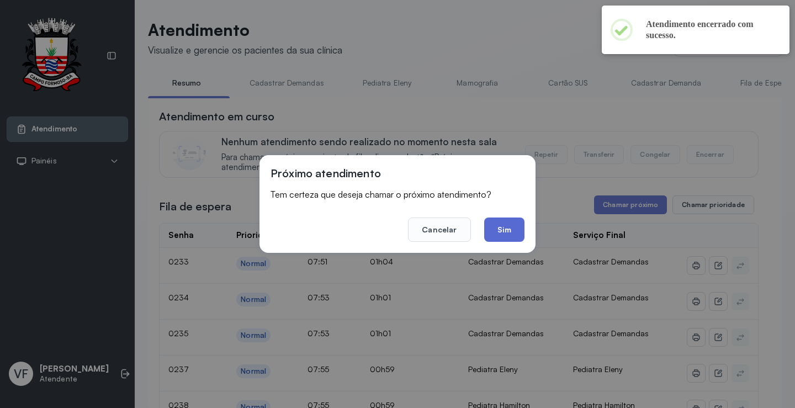
click at [515, 227] on button "Sim" at bounding box center [504, 230] width 40 height 24
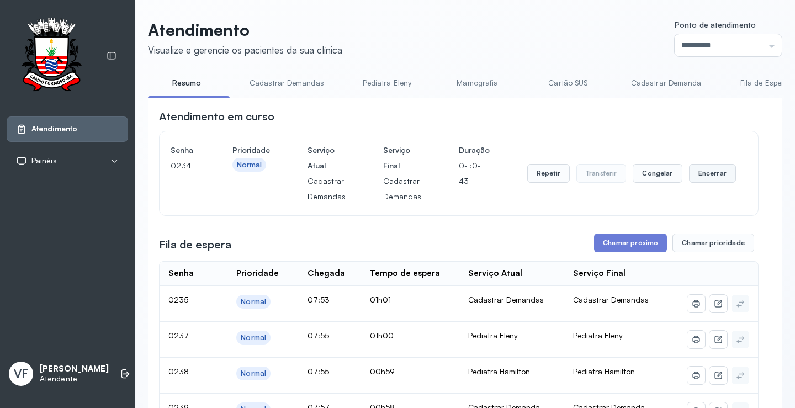
click at [707, 174] on button "Encerrar" at bounding box center [712, 173] width 47 height 19
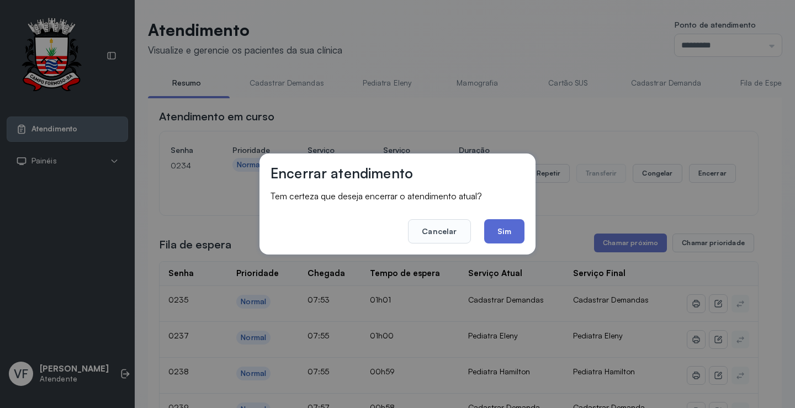
click at [507, 229] on button "Sim" at bounding box center [504, 231] width 40 height 24
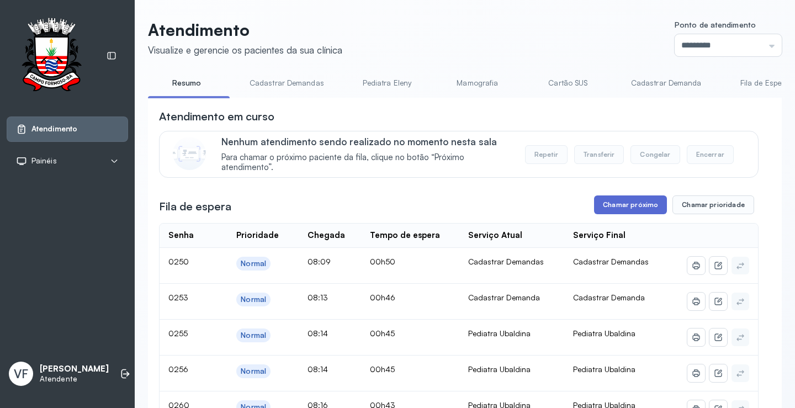
click at [628, 206] on button "Chamar próximo" at bounding box center [630, 204] width 73 height 19
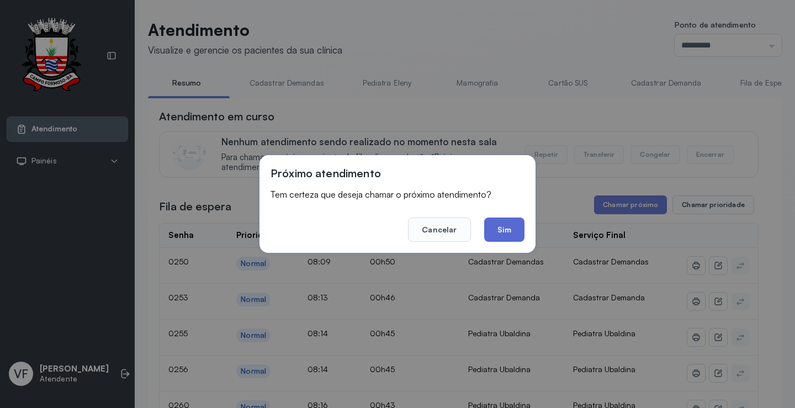
click at [501, 227] on button "Sim" at bounding box center [504, 230] width 40 height 24
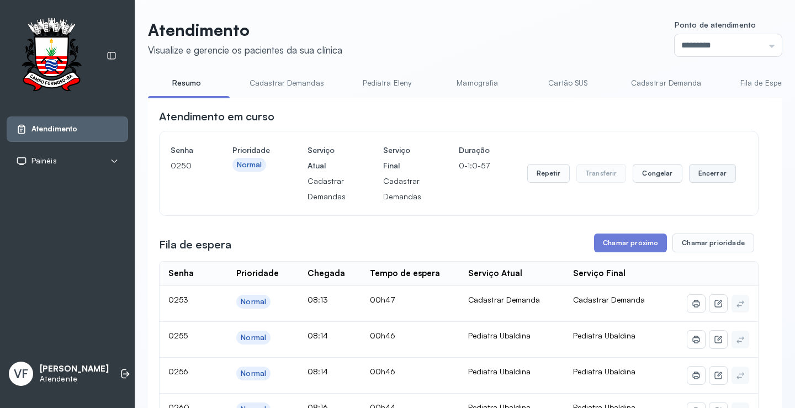
click at [709, 174] on button "Encerrar" at bounding box center [712, 173] width 47 height 19
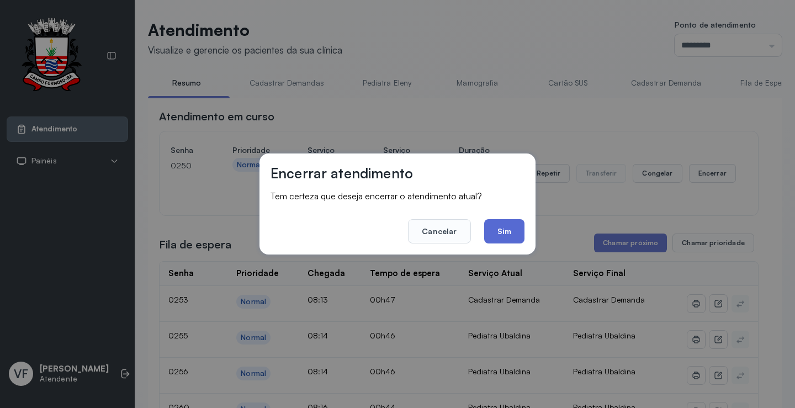
click at [500, 229] on button "Sim" at bounding box center [504, 231] width 40 height 24
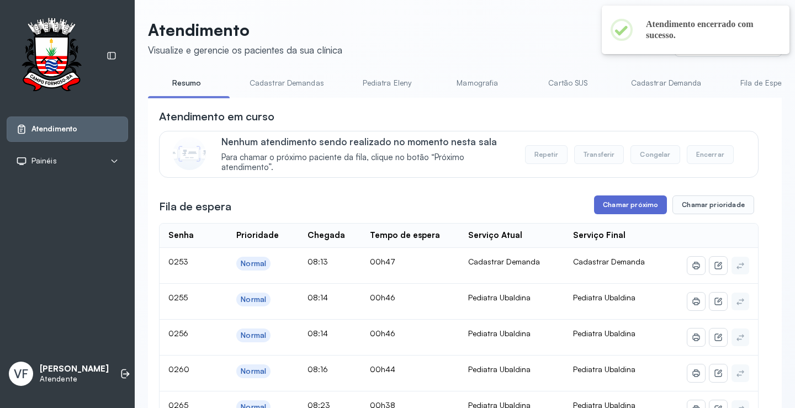
click at [637, 204] on button "Chamar próximo" at bounding box center [630, 204] width 73 height 19
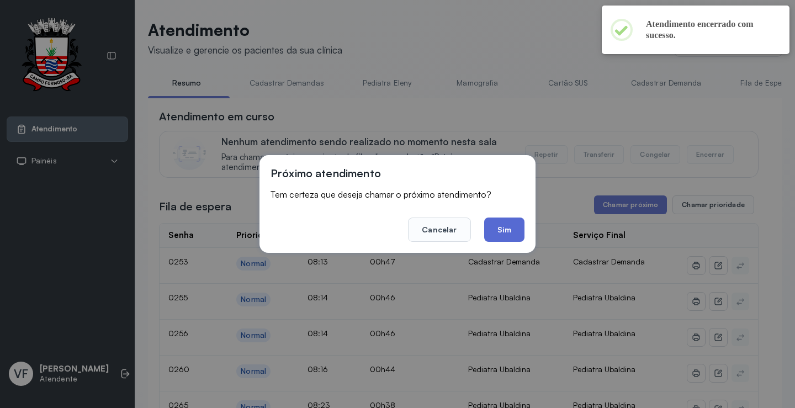
click at [512, 224] on button "Sim" at bounding box center [504, 230] width 40 height 24
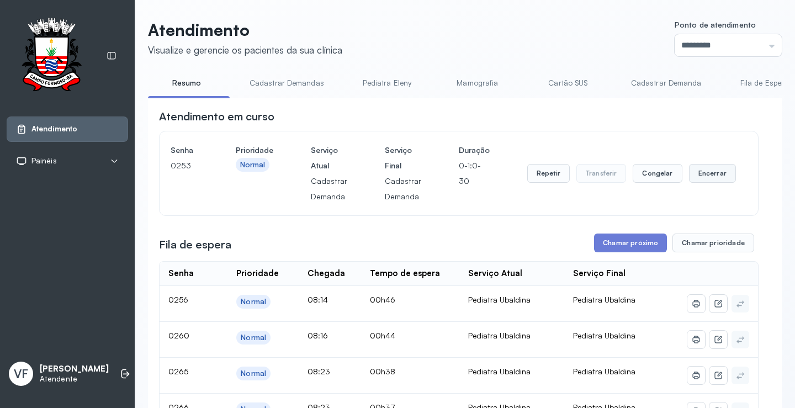
click at [708, 171] on button "Encerrar" at bounding box center [712, 173] width 47 height 19
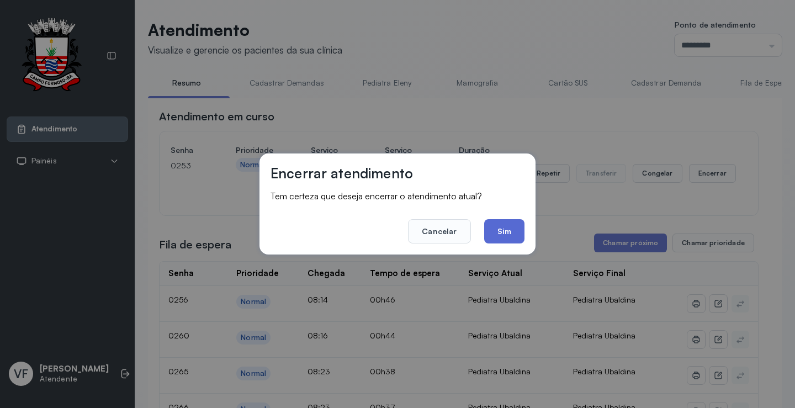
click at [506, 227] on button "Sim" at bounding box center [504, 231] width 40 height 24
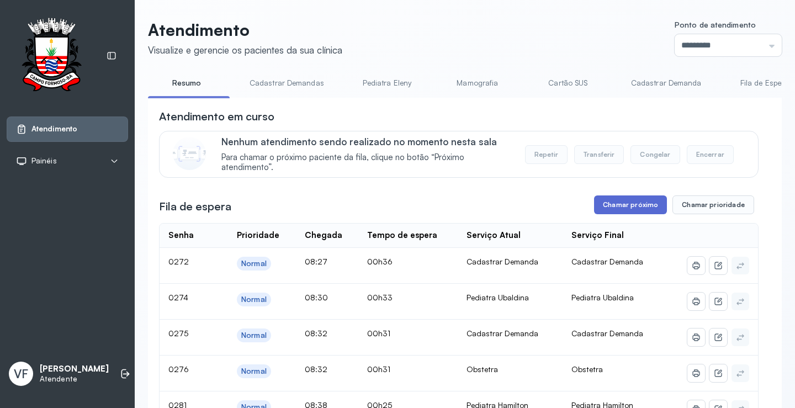
click at [621, 208] on button "Chamar próximo" at bounding box center [630, 204] width 73 height 19
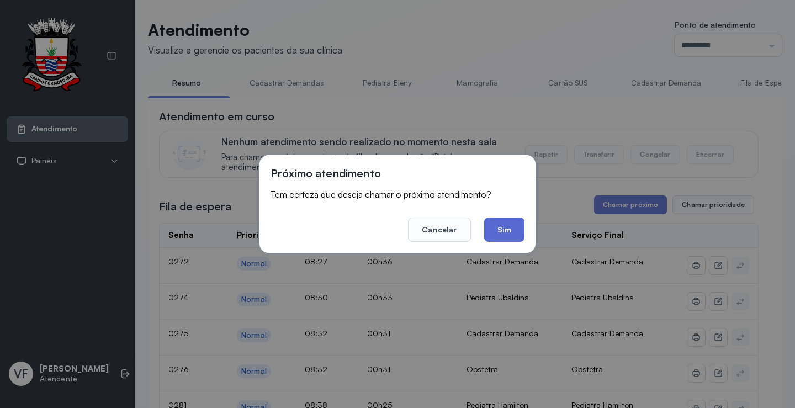
click at [501, 235] on button "Sim" at bounding box center [504, 230] width 40 height 24
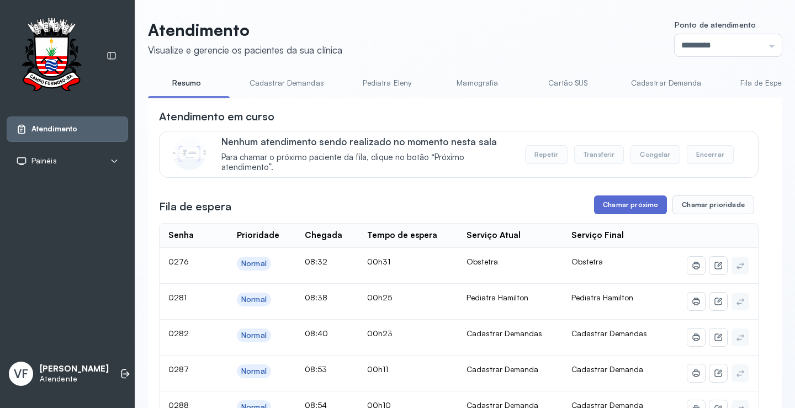
click at [620, 202] on button "Chamar próximo" at bounding box center [630, 204] width 73 height 19
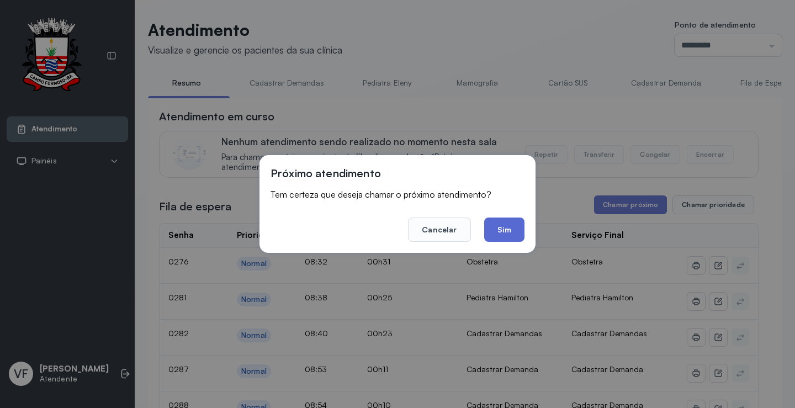
click at [510, 229] on button "Sim" at bounding box center [504, 230] width 40 height 24
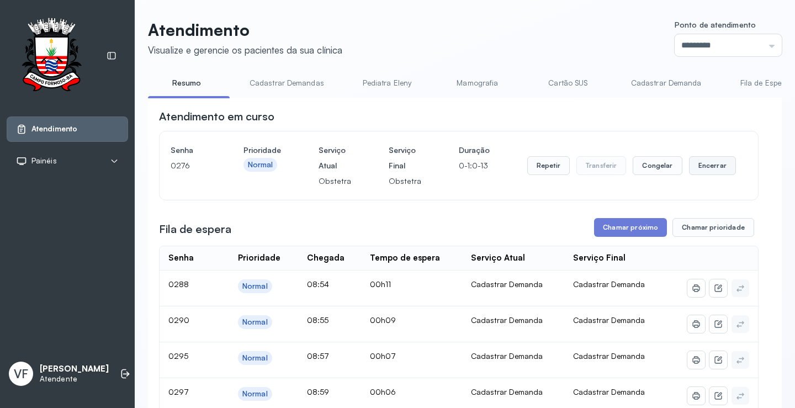
click at [702, 163] on button "Encerrar" at bounding box center [712, 165] width 47 height 19
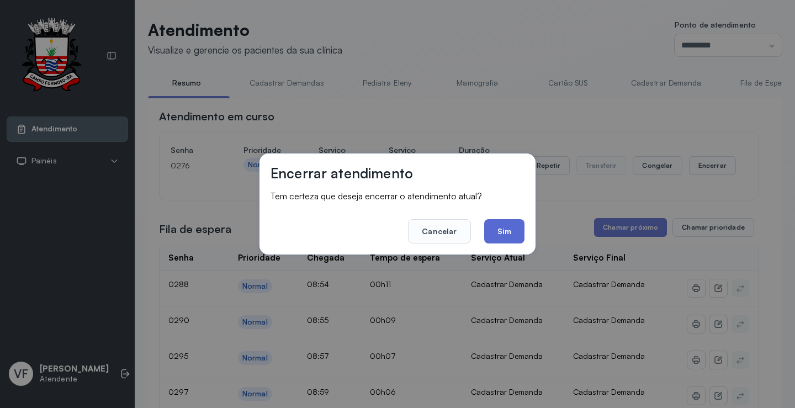
click at [505, 227] on button "Sim" at bounding box center [504, 231] width 40 height 24
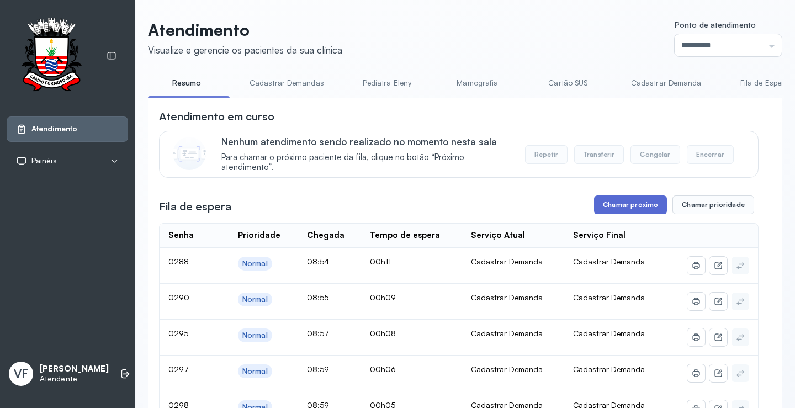
click at [627, 208] on button "Chamar próximo" at bounding box center [630, 204] width 73 height 19
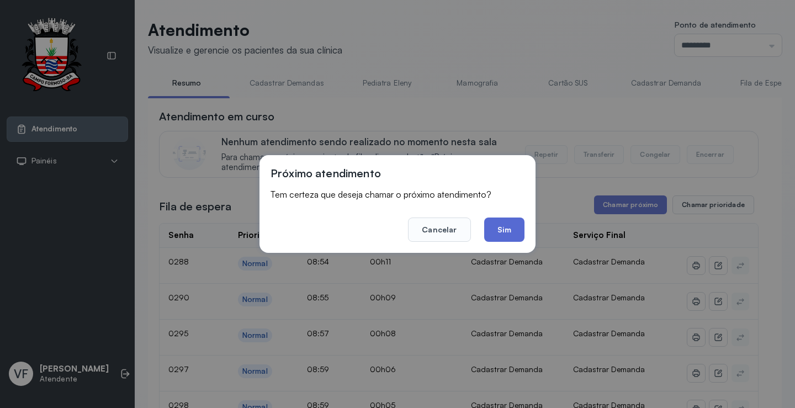
click at [512, 227] on button "Sim" at bounding box center [504, 230] width 40 height 24
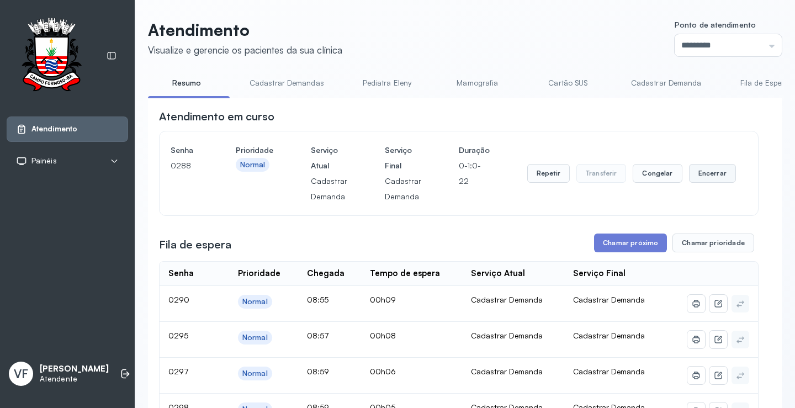
click at [703, 174] on button "Encerrar" at bounding box center [712, 173] width 47 height 19
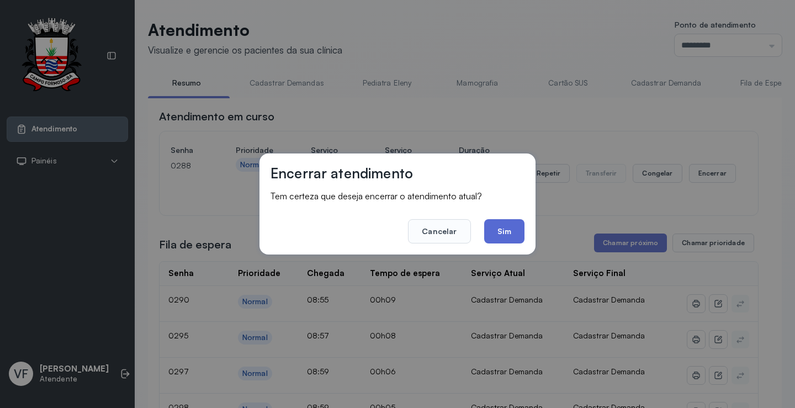
click at [505, 229] on button "Sim" at bounding box center [504, 231] width 40 height 24
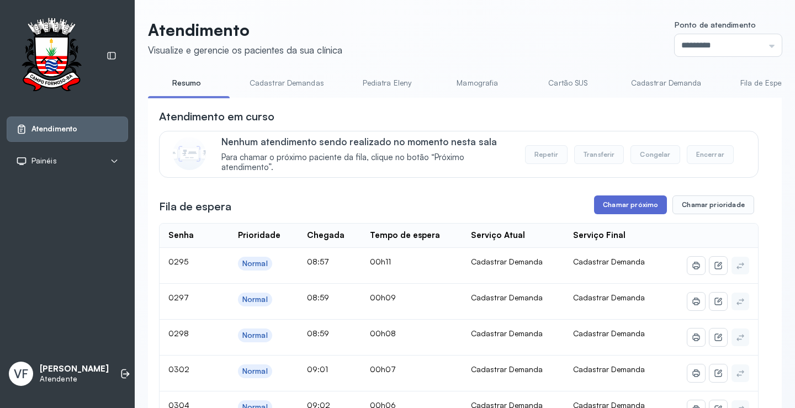
click at [632, 202] on button "Chamar próximo" at bounding box center [630, 204] width 73 height 19
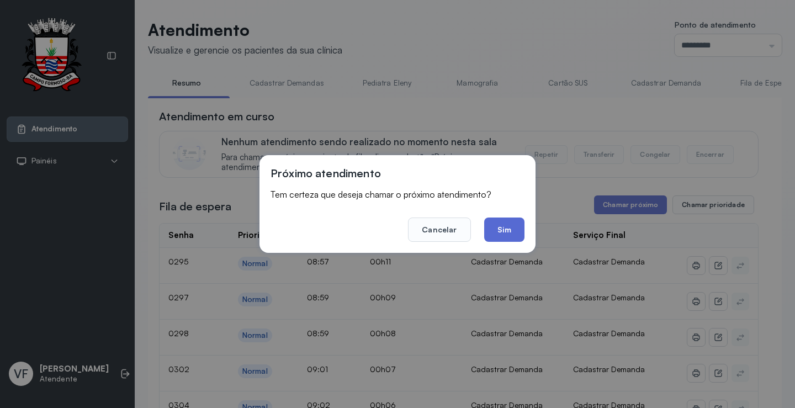
click at [497, 228] on button "Sim" at bounding box center [504, 230] width 40 height 24
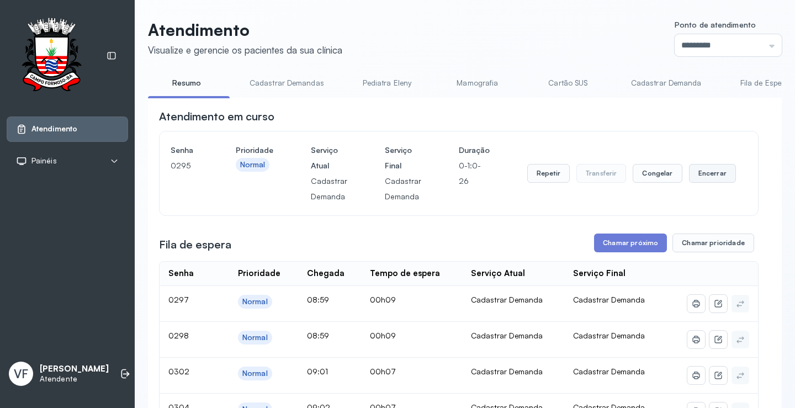
click at [710, 176] on button "Encerrar" at bounding box center [712, 173] width 47 height 19
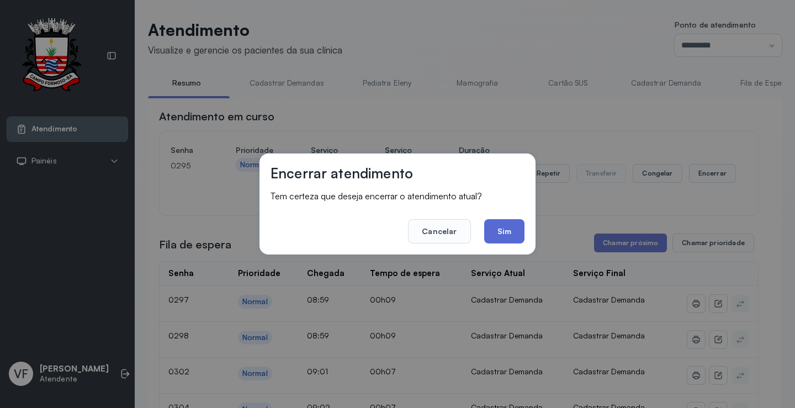
click at [497, 232] on button "Sim" at bounding box center [504, 231] width 40 height 24
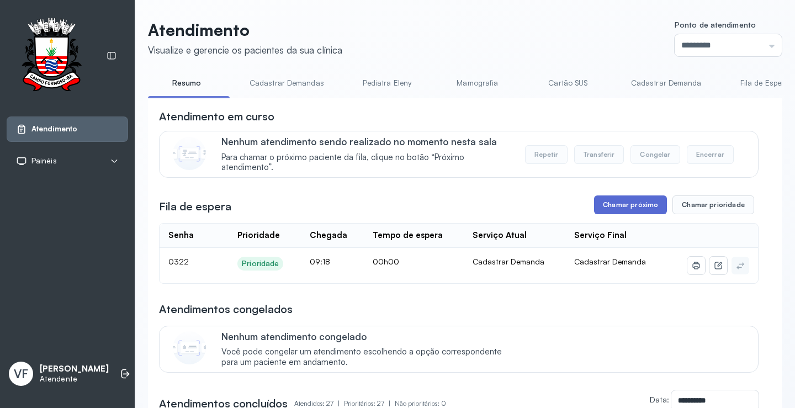
click at [620, 202] on button "Chamar próximo" at bounding box center [630, 204] width 73 height 19
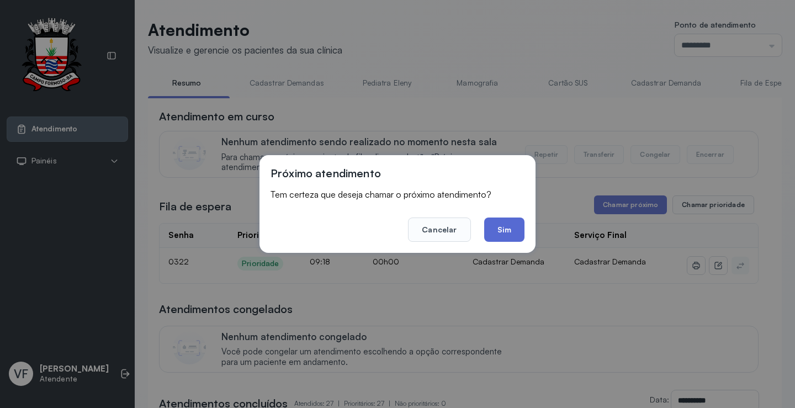
click at [494, 225] on button "Sim" at bounding box center [504, 230] width 40 height 24
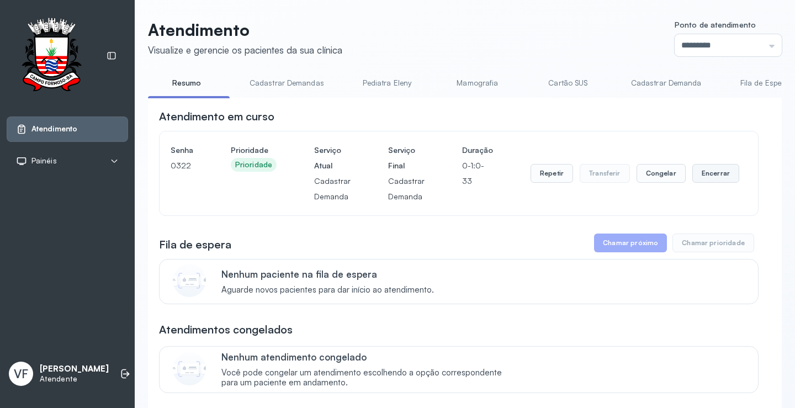
click at [706, 175] on button "Encerrar" at bounding box center [715, 173] width 47 height 19
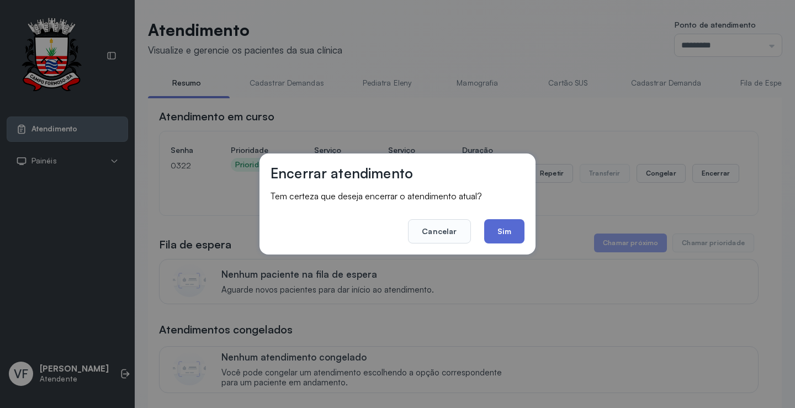
click at [518, 232] on button "Sim" at bounding box center [504, 231] width 40 height 24
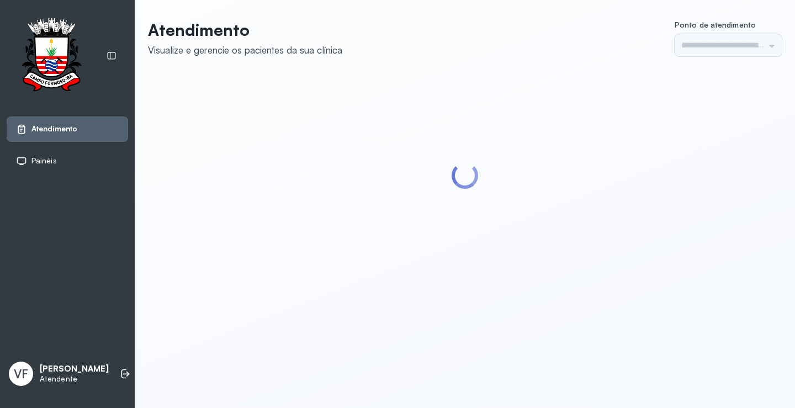
type input "*********"
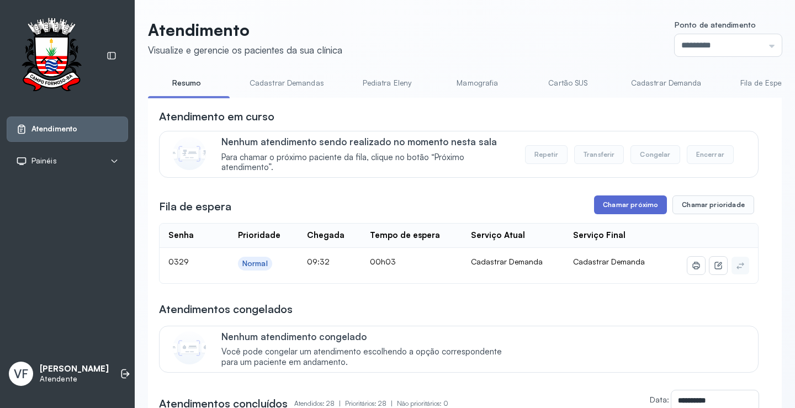
click at [620, 202] on button "Chamar próximo" at bounding box center [630, 204] width 73 height 19
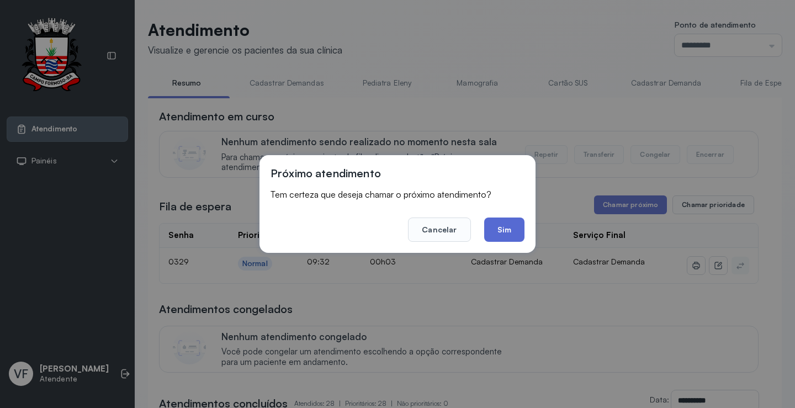
click at [513, 224] on button "Sim" at bounding box center [504, 230] width 40 height 24
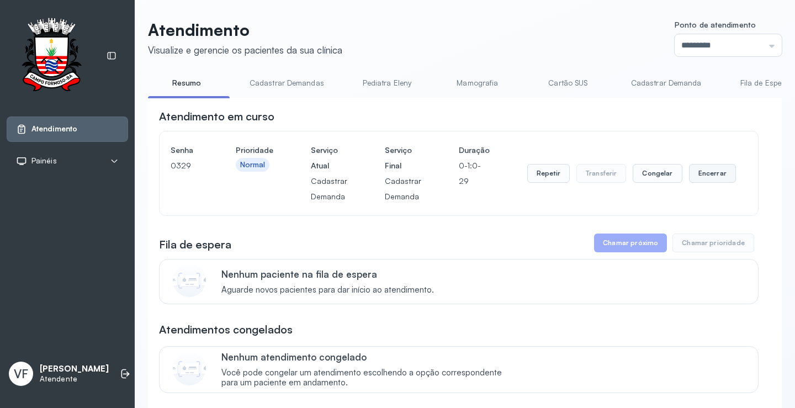
click at [703, 169] on button "Encerrar" at bounding box center [712, 173] width 47 height 19
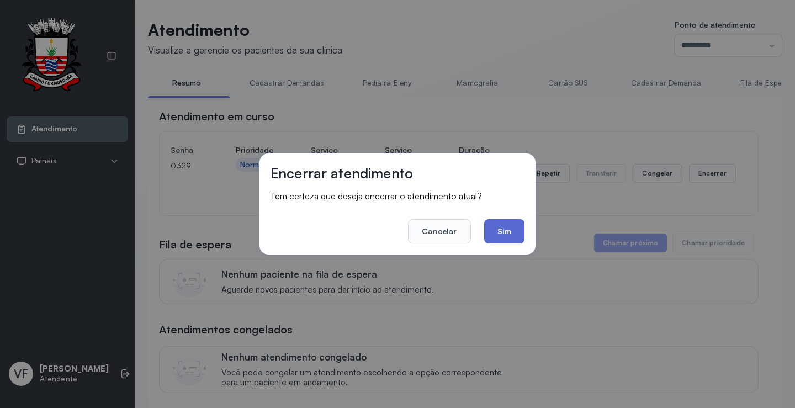
click at [500, 230] on button "Sim" at bounding box center [504, 231] width 40 height 24
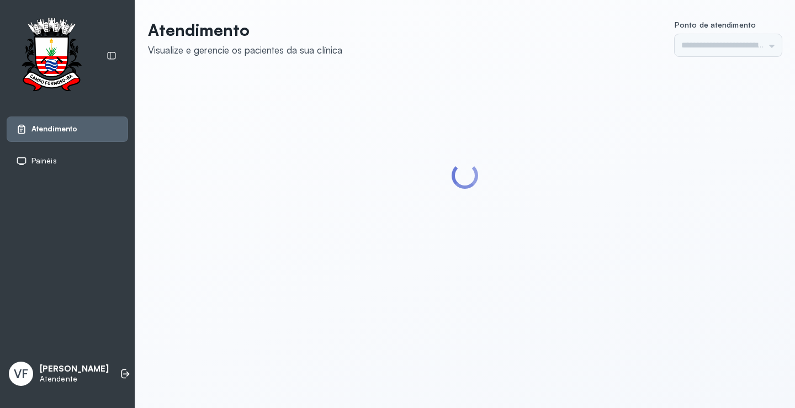
type input "*********"
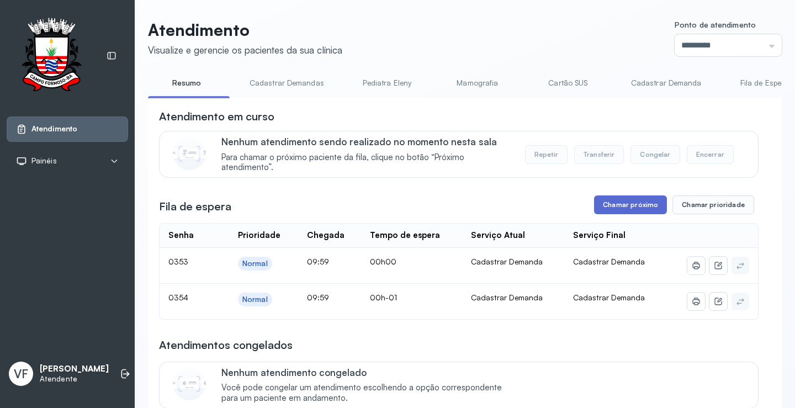
click at [609, 208] on button "Chamar próximo" at bounding box center [630, 204] width 73 height 19
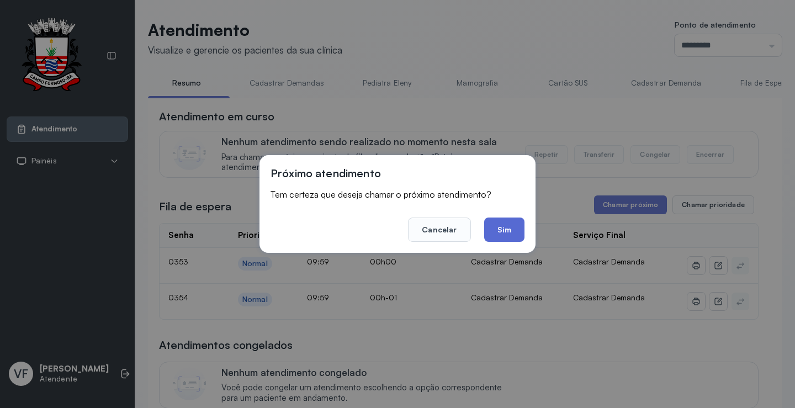
click at [500, 231] on button "Sim" at bounding box center [504, 230] width 40 height 24
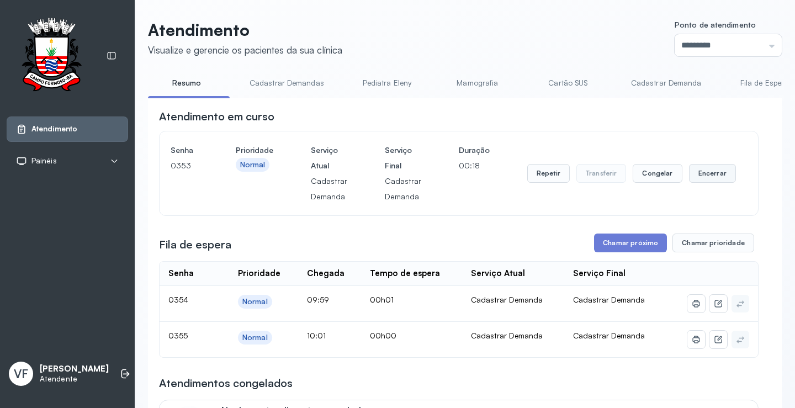
click at [713, 174] on button "Encerrar" at bounding box center [712, 173] width 47 height 19
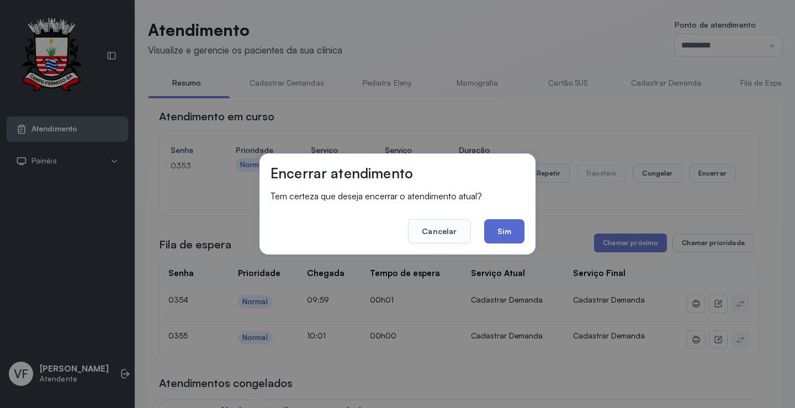
click at [512, 231] on button "Sim" at bounding box center [504, 231] width 40 height 24
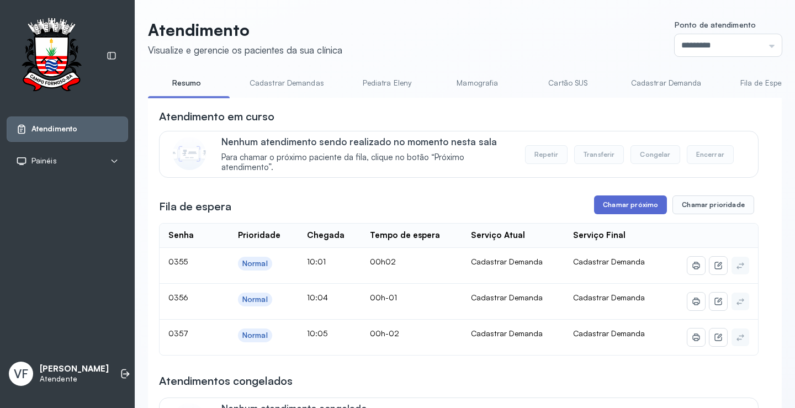
click at [626, 207] on button "Chamar próximo" at bounding box center [630, 204] width 73 height 19
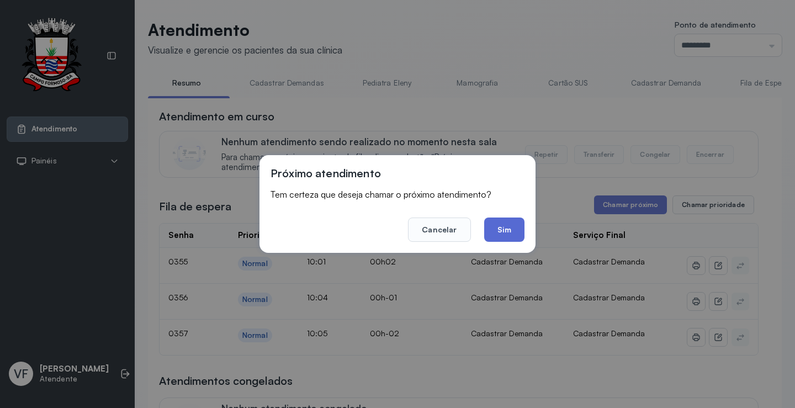
click at [513, 223] on button "Sim" at bounding box center [504, 230] width 40 height 24
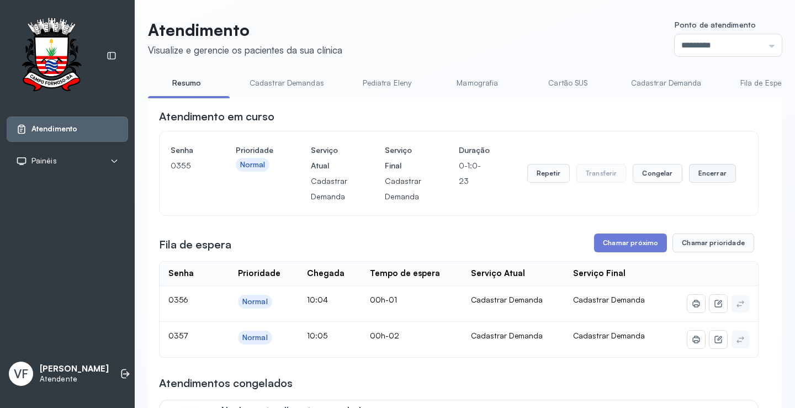
click at [708, 179] on button "Encerrar" at bounding box center [712, 173] width 47 height 19
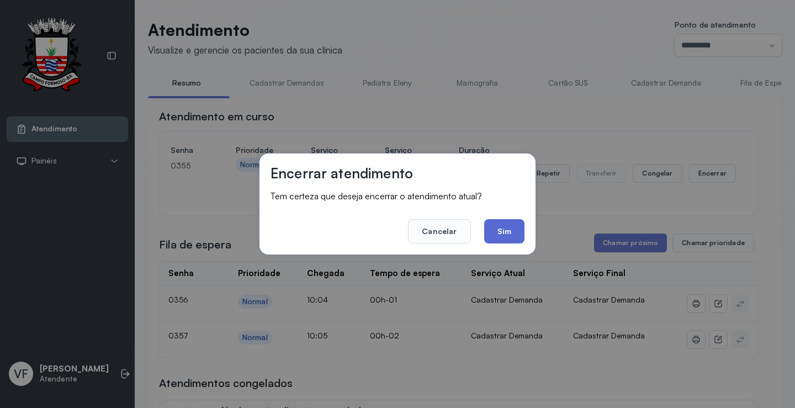
click at [507, 234] on button "Sim" at bounding box center [504, 231] width 40 height 24
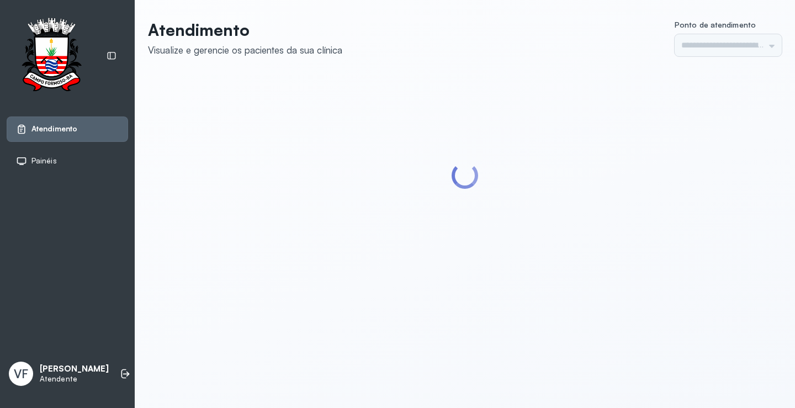
type input "*********"
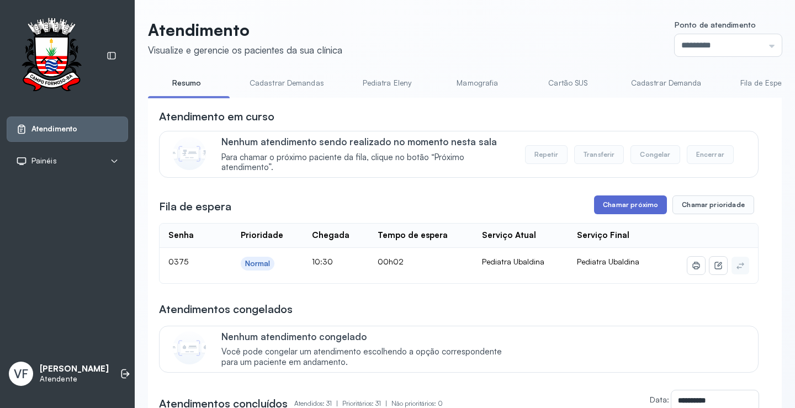
click at [624, 207] on button "Chamar próximo" at bounding box center [630, 204] width 73 height 19
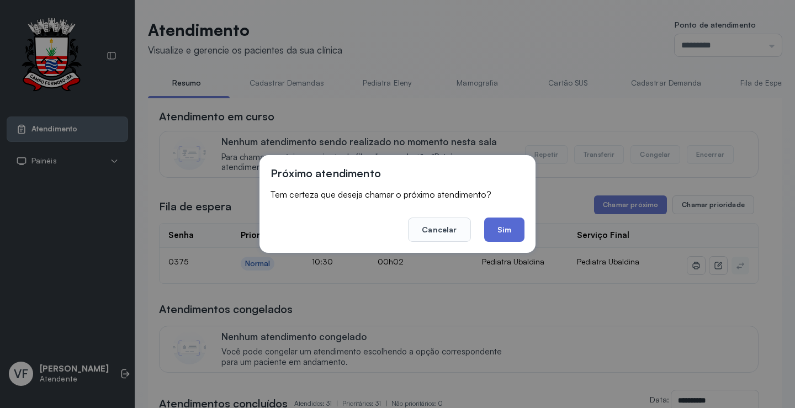
click at [494, 226] on button "Sim" at bounding box center [504, 230] width 40 height 24
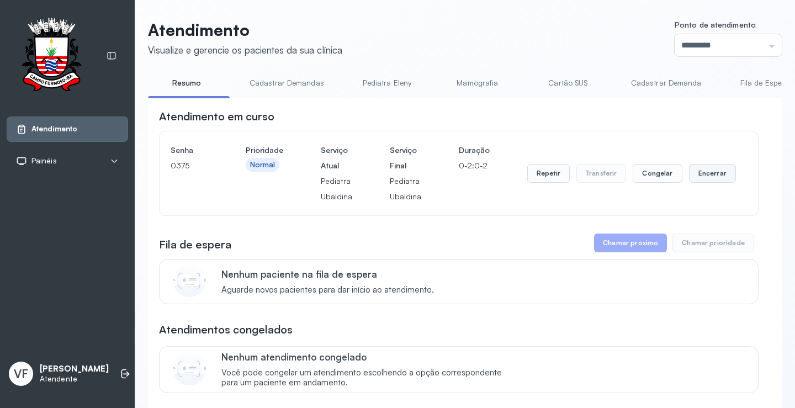
click at [706, 176] on button "Encerrar" at bounding box center [712, 173] width 47 height 19
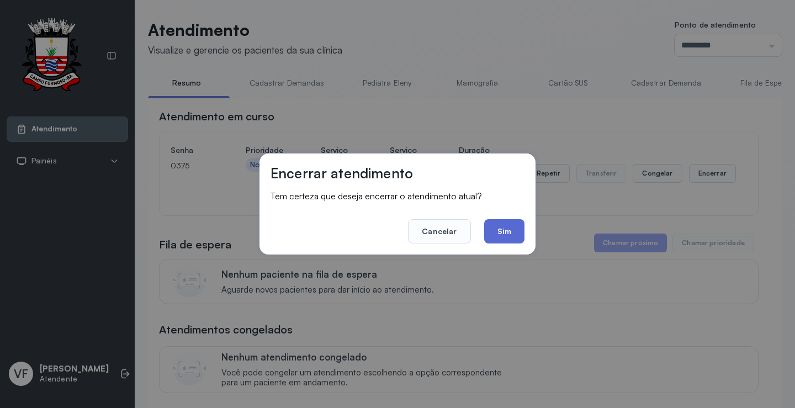
click at [495, 227] on button "Sim" at bounding box center [504, 231] width 40 height 24
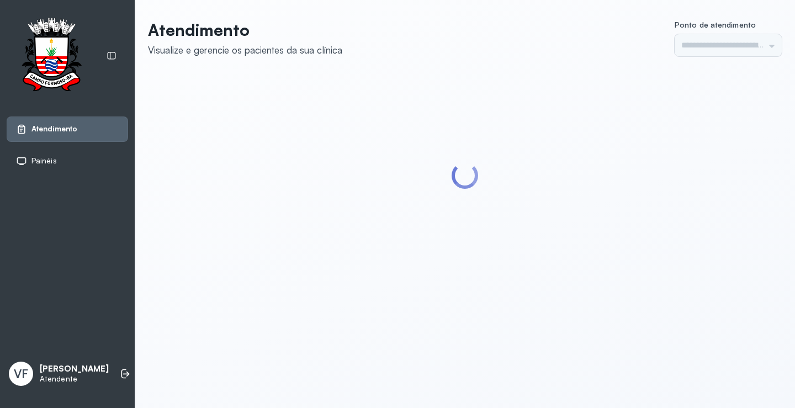
type input "*********"
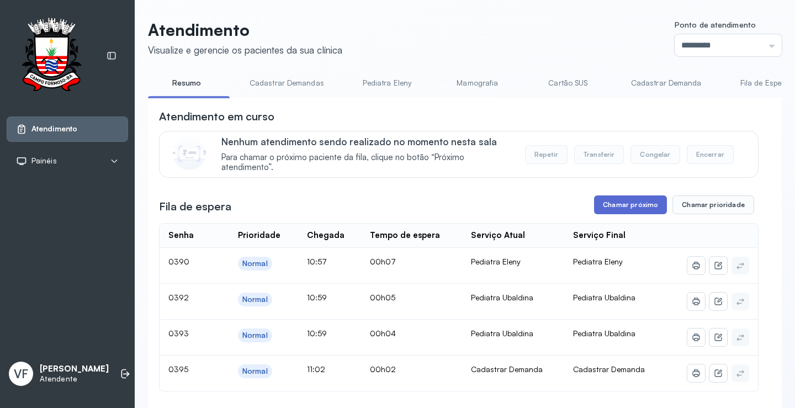
click at [626, 206] on button "Chamar próximo" at bounding box center [630, 204] width 73 height 19
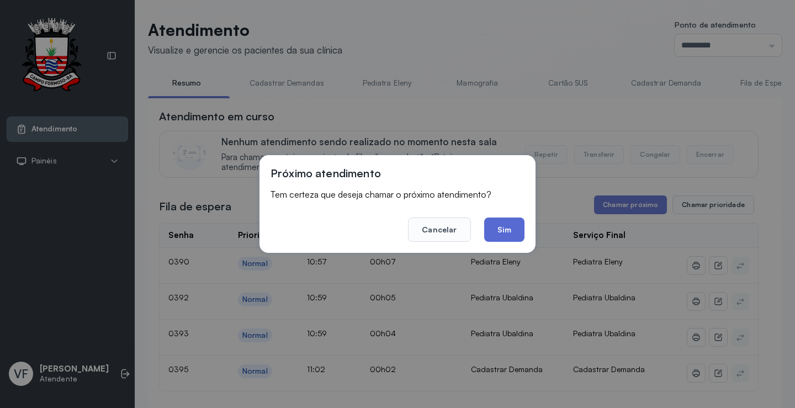
click at [497, 223] on button "Sim" at bounding box center [504, 230] width 40 height 24
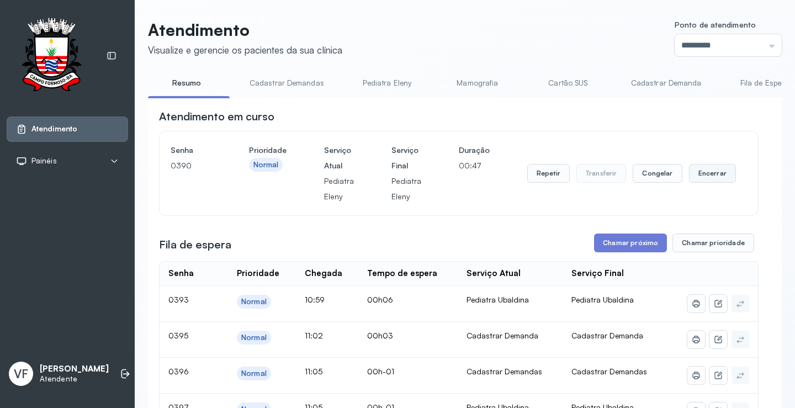
click at [710, 175] on button "Encerrar" at bounding box center [712, 173] width 47 height 19
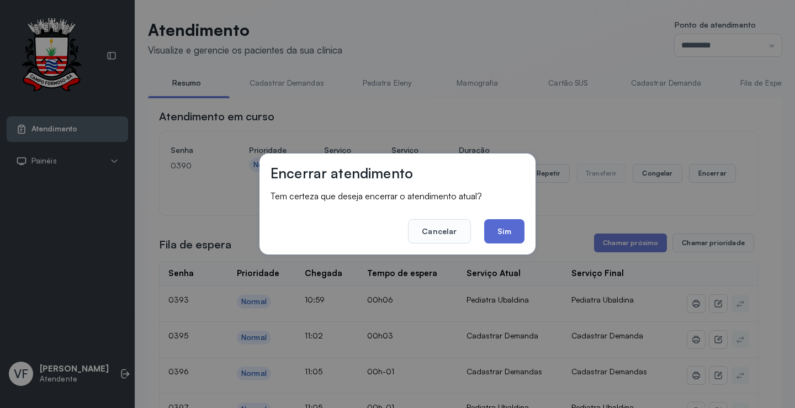
click at [503, 227] on button "Sim" at bounding box center [504, 231] width 40 height 24
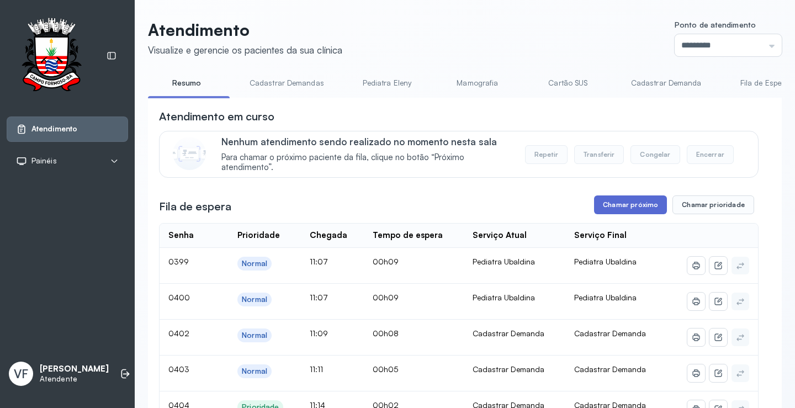
click at [626, 202] on button "Chamar próximo" at bounding box center [630, 204] width 73 height 19
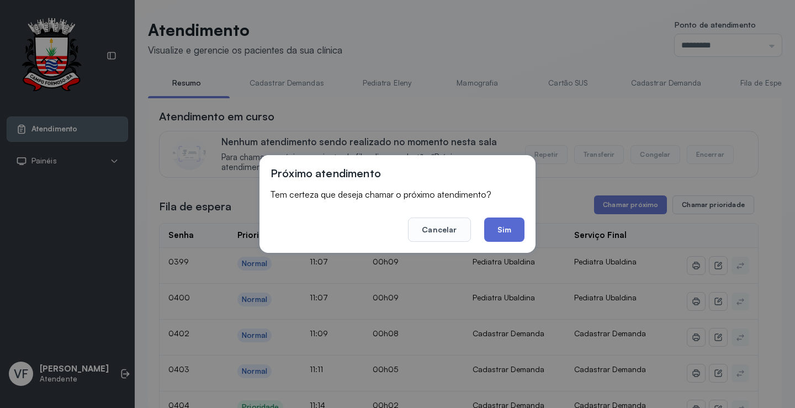
click at [507, 226] on button "Sim" at bounding box center [504, 230] width 40 height 24
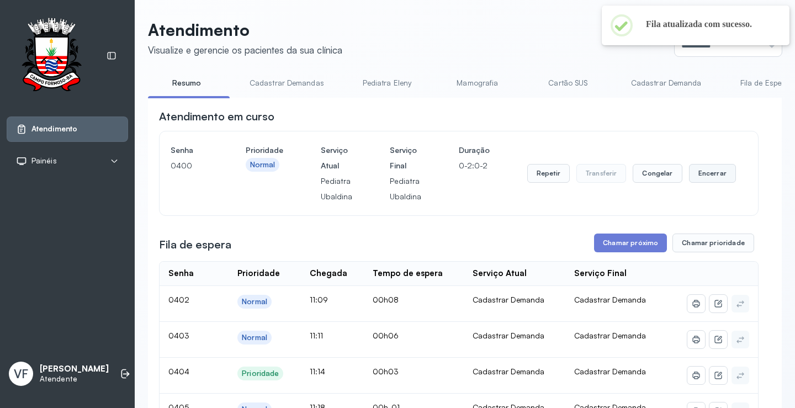
click at [706, 172] on button "Encerrar" at bounding box center [712, 173] width 47 height 19
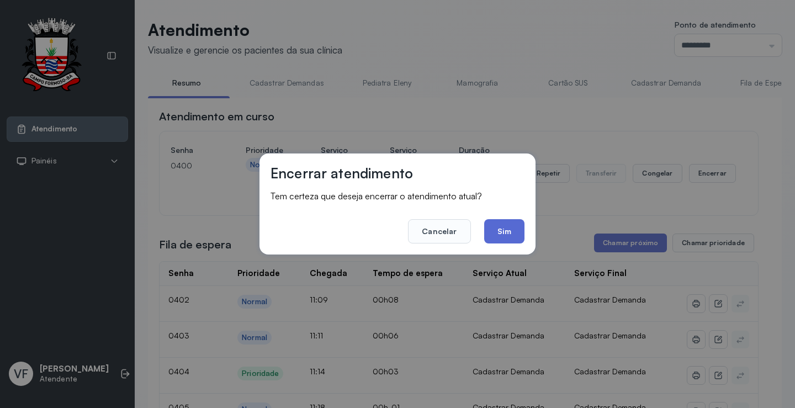
click at [508, 229] on button "Sim" at bounding box center [504, 231] width 40 height 24
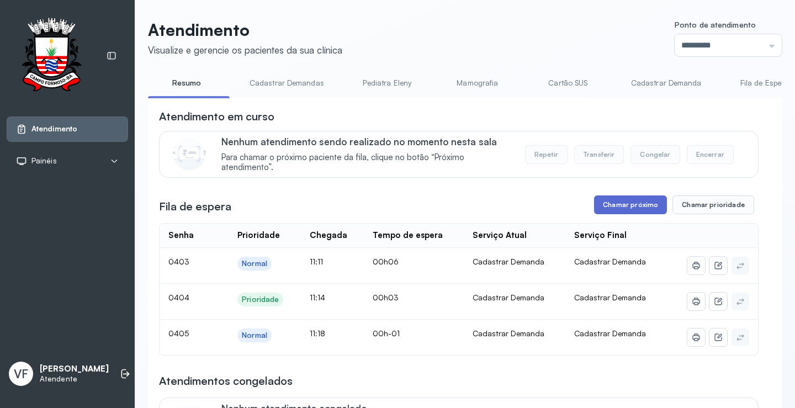
click at [625, 203] on button "Chamar próximo" at bounding box center [630, 204] width 73 height 19
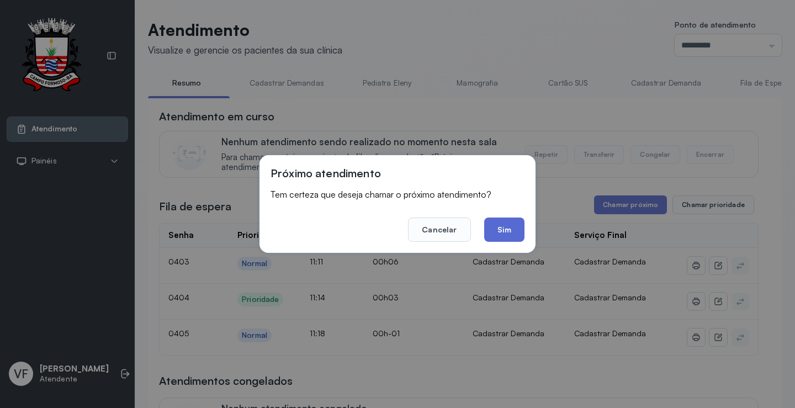
click at [507, 218] on button "Sim" at bounding box center [504, 230] width 40 height 24
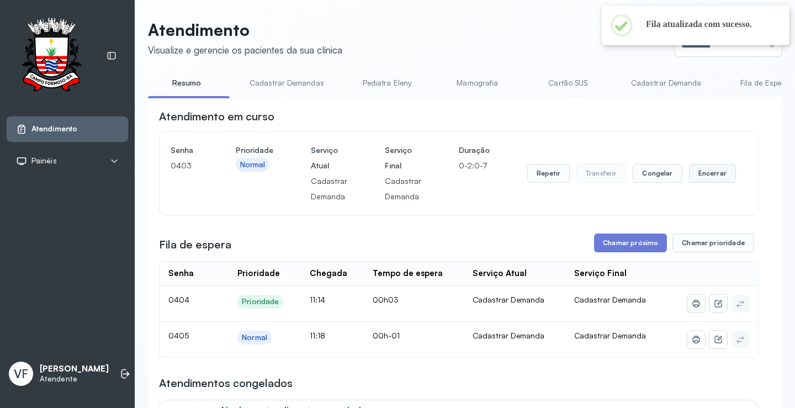
click at [707, 171] on button "Encerrar" at bounding box center [712, 173] width 47 height 19
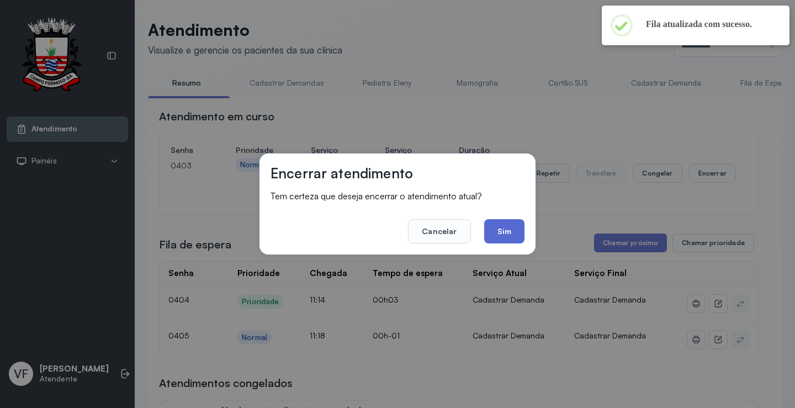
click at [497, 227] on button "Sim" at bounding box center [504, 231] width 40 height 24
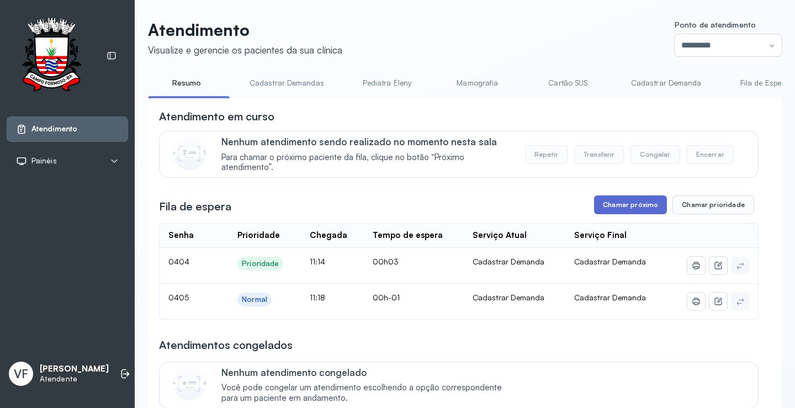
click at [622, 211] on button "Chamar próximo" at bounding box center [630, 204] width 73 height 19
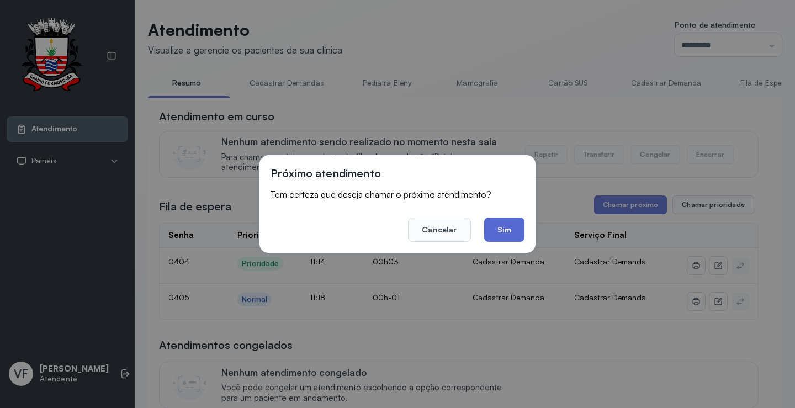
click at [501, 230] on button "Sim" at bounding box center [504, 230] width 40 height 24
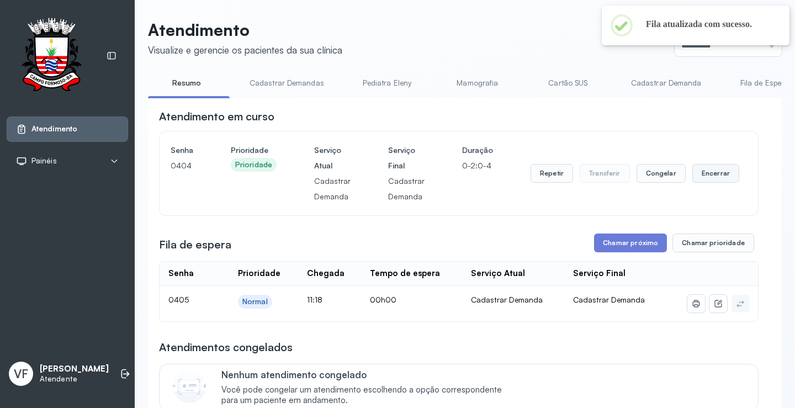
click at [711, 175] on button "Encerrar" at bounding box center [715, 173] width 47 height 19
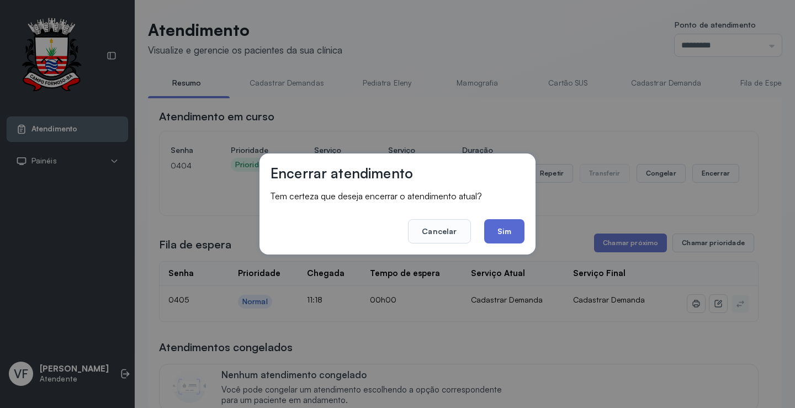
click at [497, 232] on button "Sim" at bounding box center [504, 231] width 40 height 24
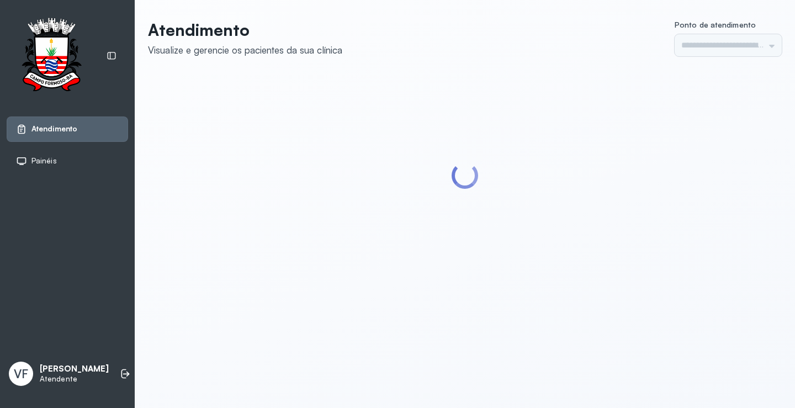
type input "*********"
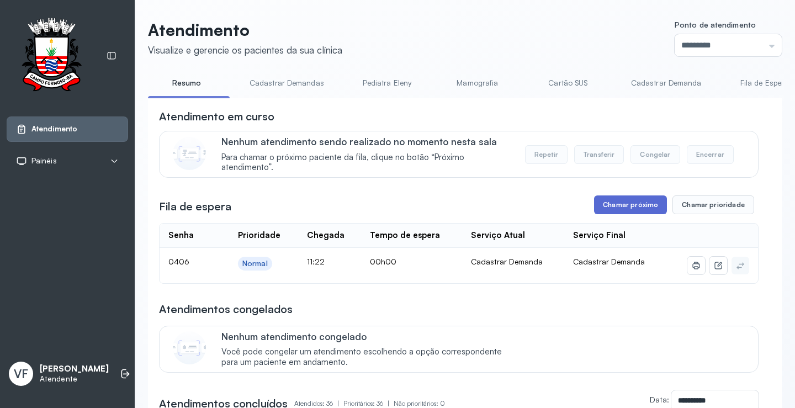
click at [627, 209] on button "Chamar próximo" at bounding box center [630, 204] width 73 height 19
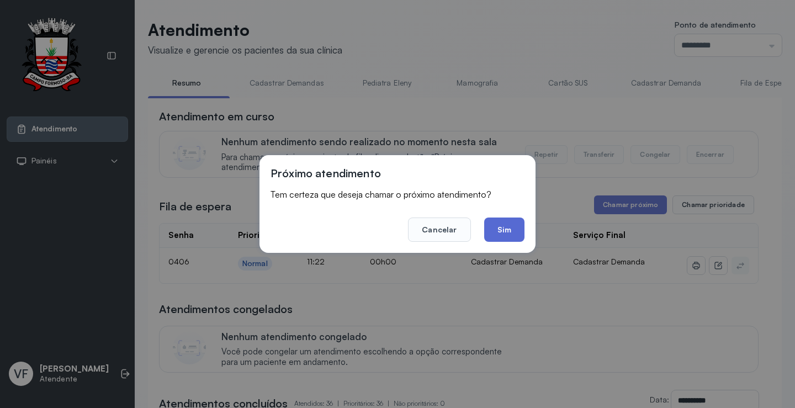
click at [502, 223] on button "Sim" at bounding box center [504, 230] width 40 height 24
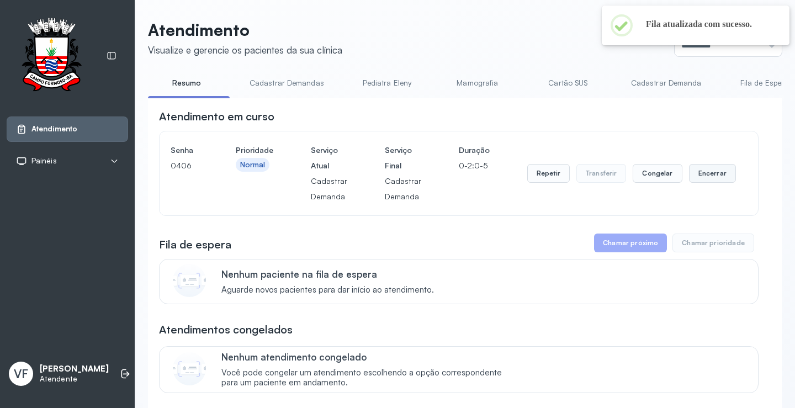
click at [705, 172] on button "Encerrar" at bounding box center [712, 173] width 47 height 19
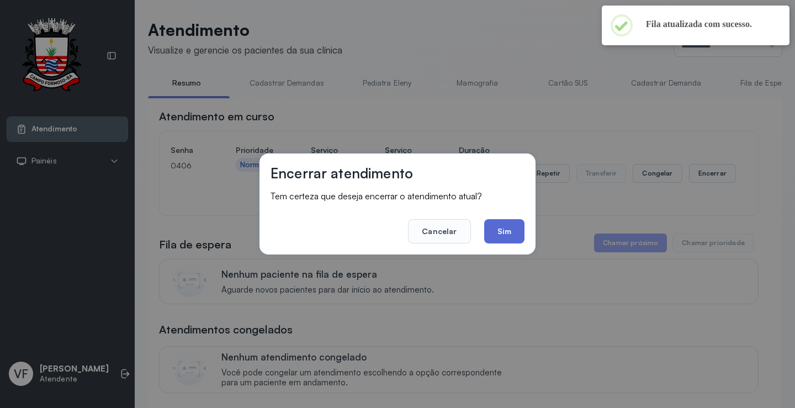
click at [511, 226] on button "Sim" at bounding box center [504, 231] width 40 height 24
